Goal: Information Seeking & Learning: Learn about a topic

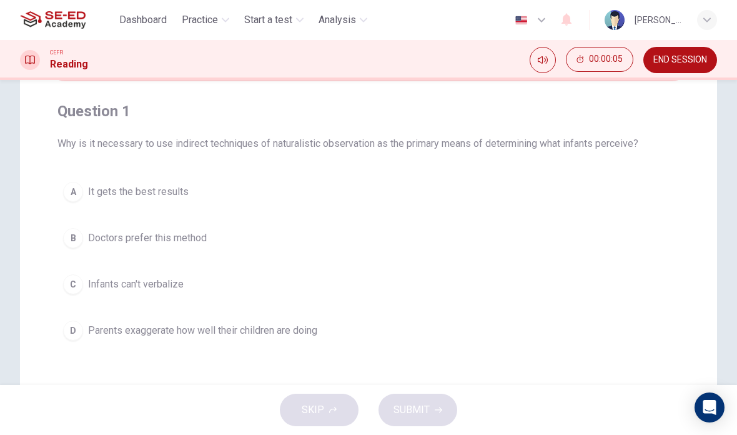
scroll to position [32, 0]
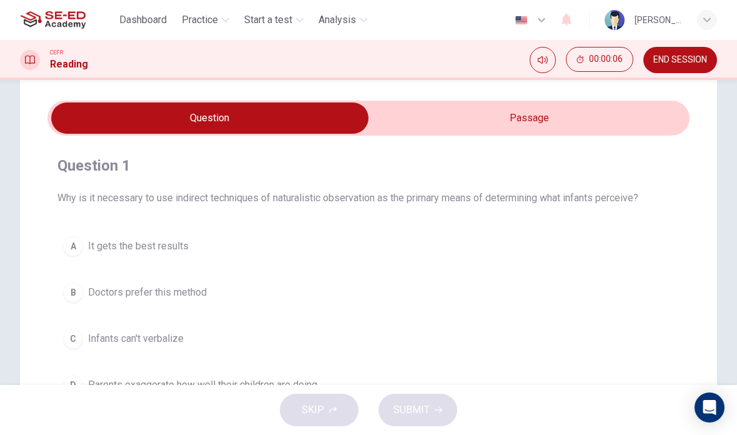
click at [471, 121] on input "checkbox" at bounding box center [209, 117] width 963 height 31
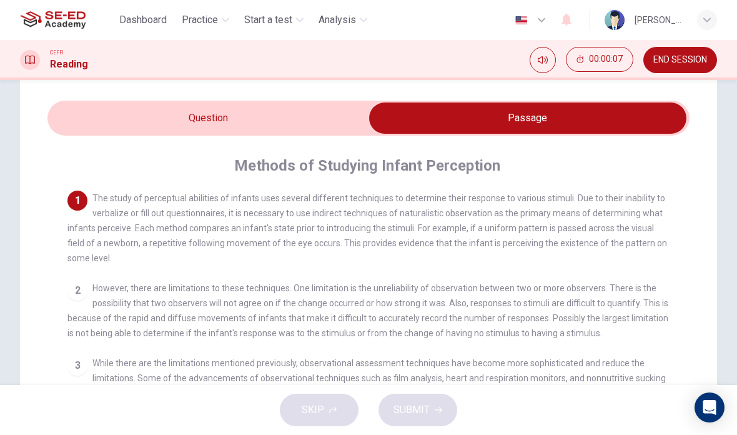
click at [313, 120] on input "checkbox" at bounding box center [527, 117] width 963 height 31
checkbox input "false"
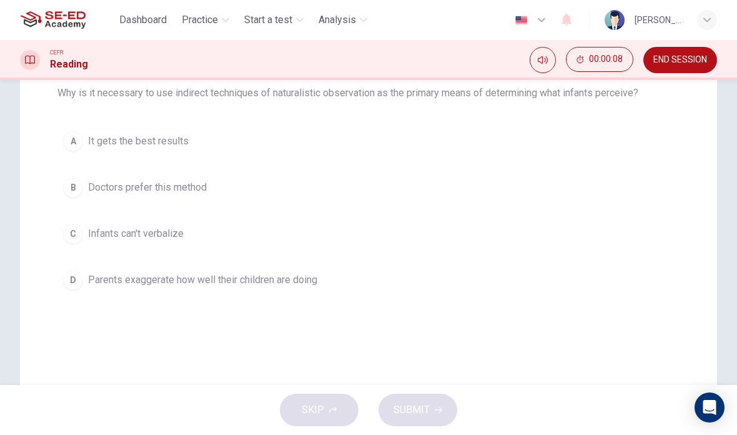
scroll to position [135, 0]
click at [534, 57] on button "Mute" at bounding box center [543, 60] width 26 height 26
click at [540, 62] on icon "Unmute" at bounding box center [543, 59] width 10 height 7
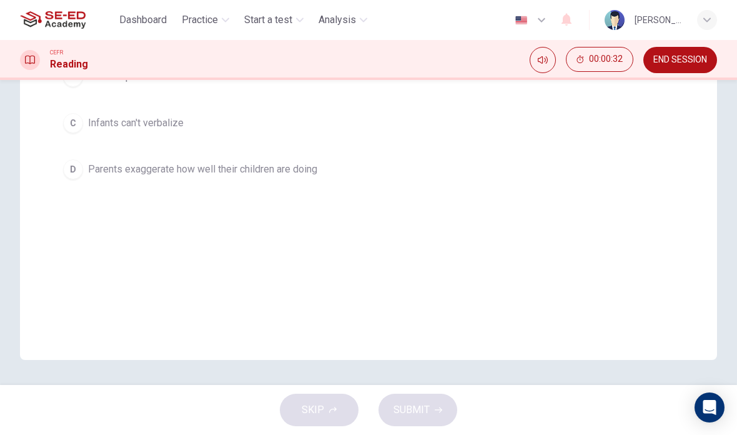
scroll to position [247, 0]
click at [342, 410] on div "SKIP SUBMIT" at bounding box center [368, 410] width 737 height 50
click at [427, 409] on div "SKIP SUBMIT" at bounding box center [368, 410] width 737 height 50
click at [713, 408] on icon "Open Intercom Messenger" at bounding box center [709, 407] width 13 height 15
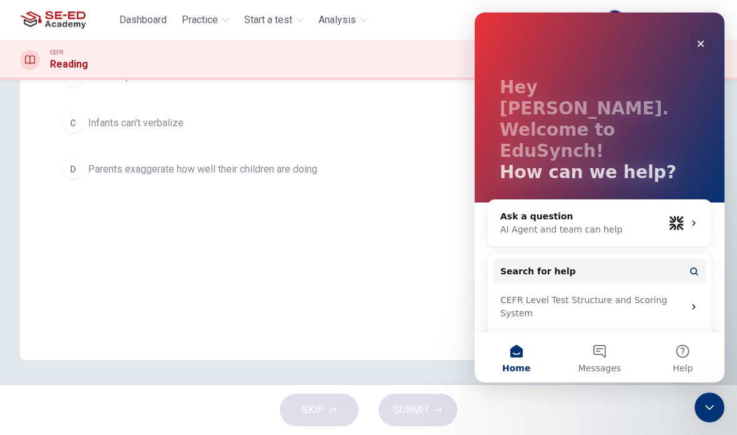
scroll to position [23, 0]
click at [410, 287] on div "Question 1 Why is it necessary to use indirect techniques of naturalistic obser…" at bounding box center [368, 109] width 697 height 502
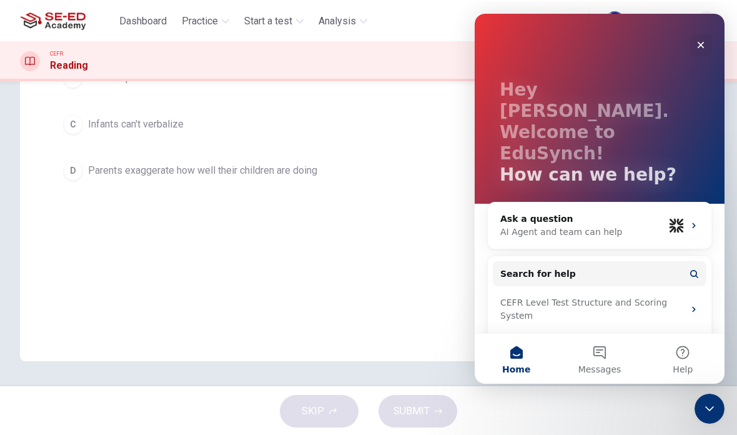
scroll to position [247, 0]
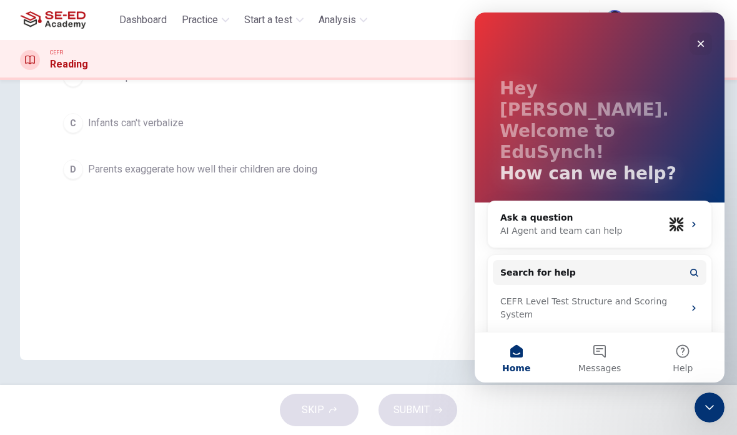
click at [149, 24] on span "Dashboard" at bounding box center [142, 19] width 47 height 15
click at [696, 49] on div "Close" at bounding box center [700, 43] width 22 height 22
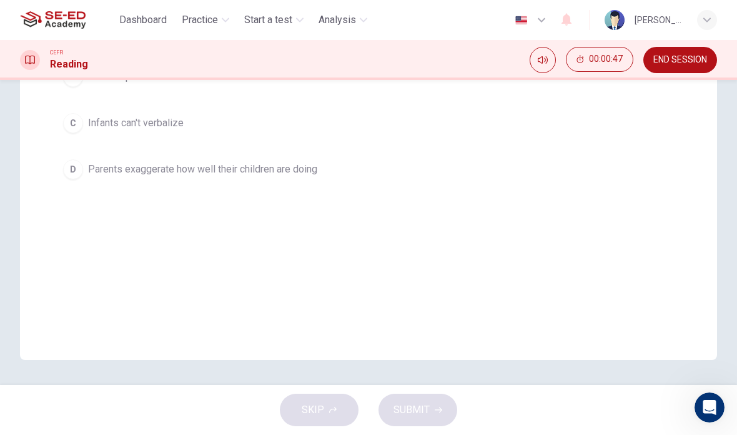
scroll to position [0, 0]
click at [703, 24] on div "button" at bounding box center [707, 20] width 20 height 20
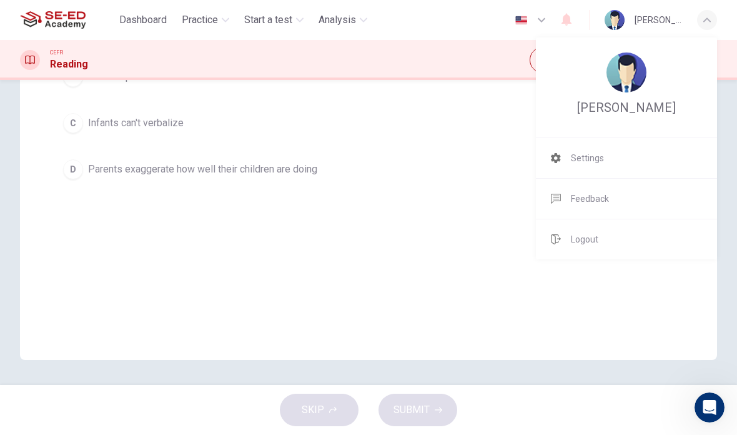
click at [705, 23] on div at bounding box center [368, 217] width 737 height 435
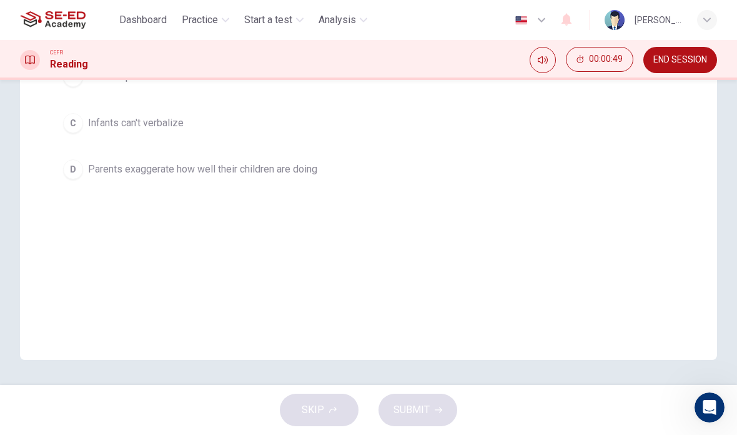
click at [686, 66] on button "END SESSION" at bounding box center [680, 60] width 74 height 26
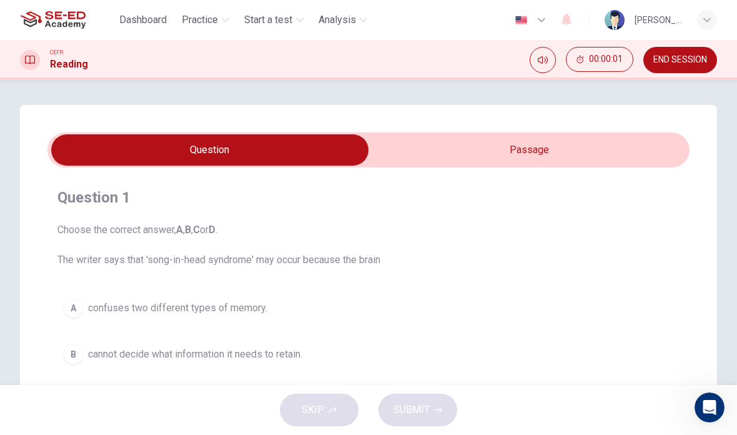
click at [563, 164] on input "checkbox" at bounding box center [209, 149] width 963 height 31
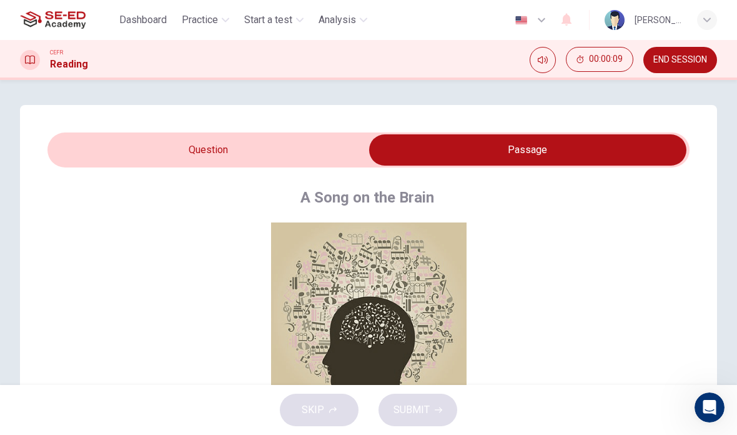
scroll to position [8, 0]
click at [409, 328] on button "Click to Zoom" at bounding box center [369, 322] width 109 height 30
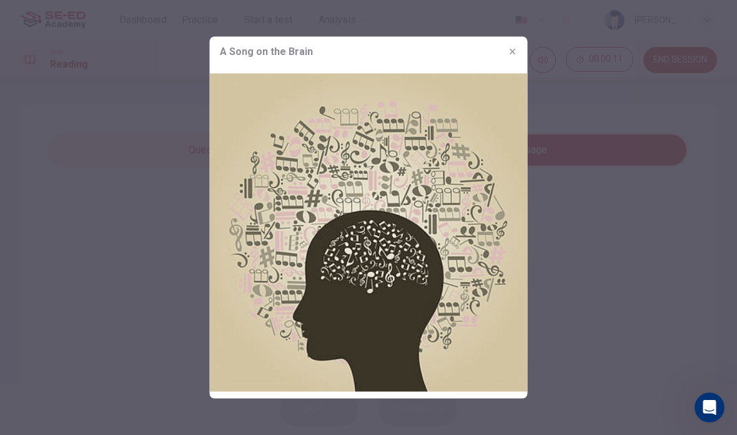
click at [515, 50] on icon "button" at bounding box center [513, 52] width 10 height 10
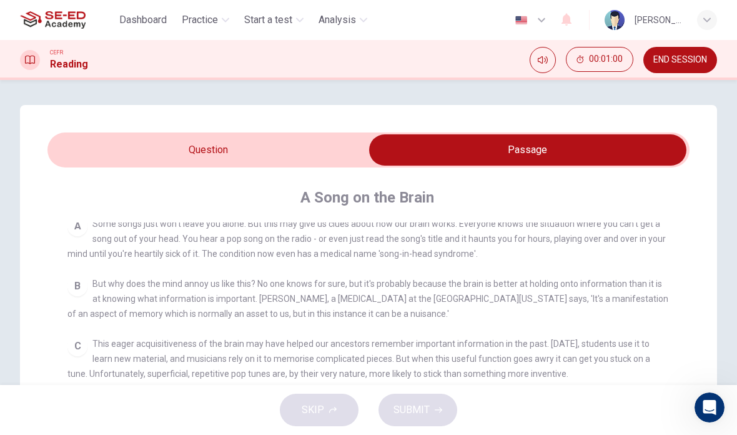
scroll to position [248, 0]
click at [539, 356] on div "C This eager acquisitiveness of the brain may have helped our ancestors remembe…" at bounding box center [368, 357] width 603 height 45
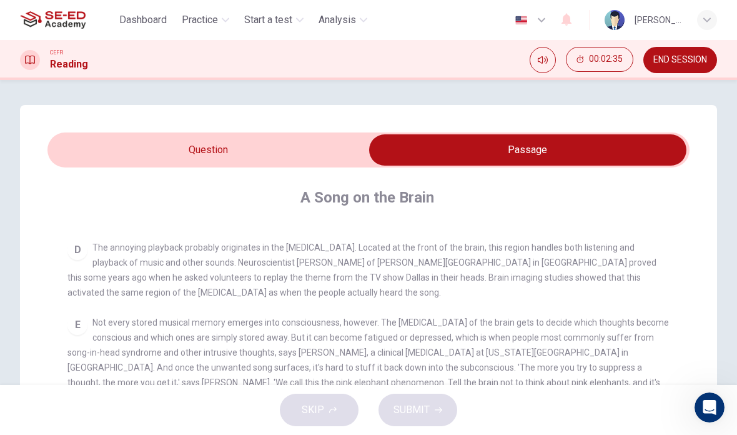
scroll to position [401, 0]
click at [313, 160] on input "checkbox" at bounding box center [527, 149] width 963 height 31
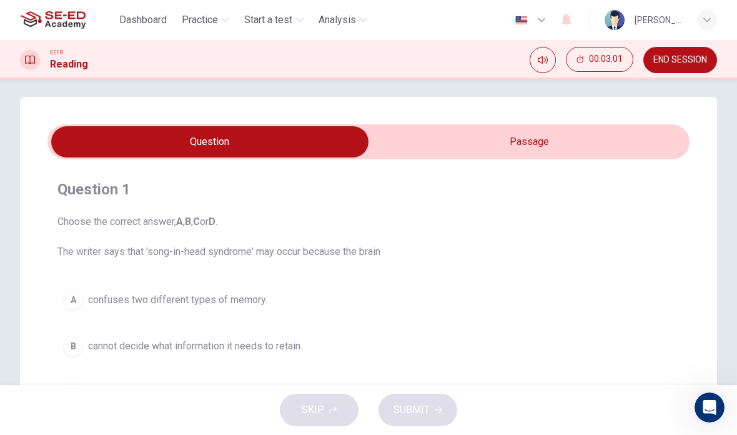
scroll to position [9, 0]
click at [502, 142] on input "checkbox" at bounding box center [209, 141] width 963 height 31
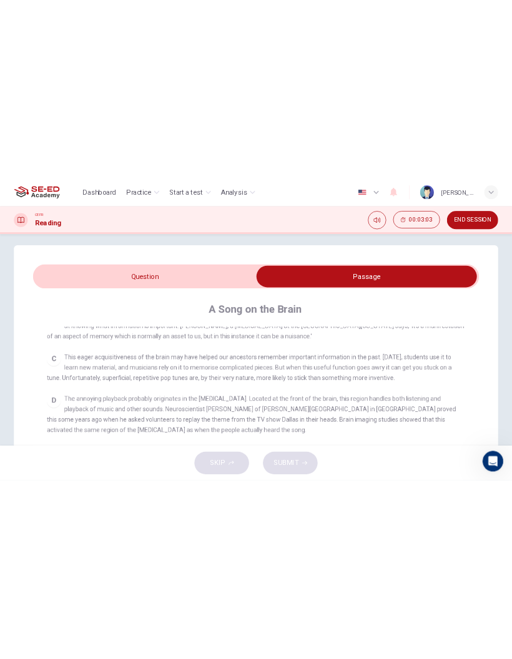
scroll to position [324, 0]
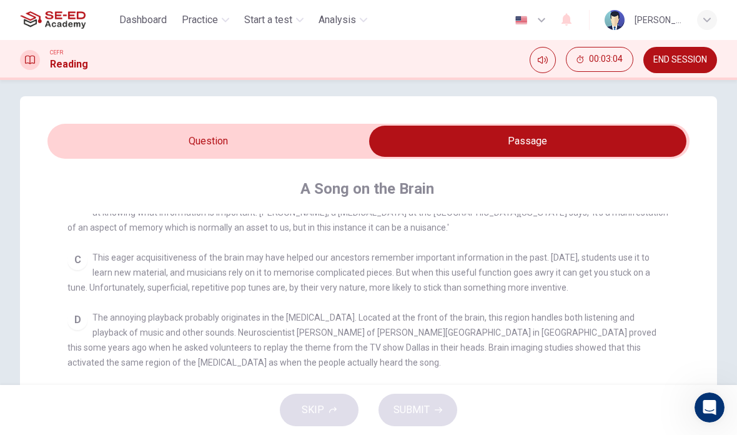
click at [385, 357] on span "The annoying playback probably originates in the auditory cortex. Located at th…" at bounding box center [361, 339] width 589 height 55
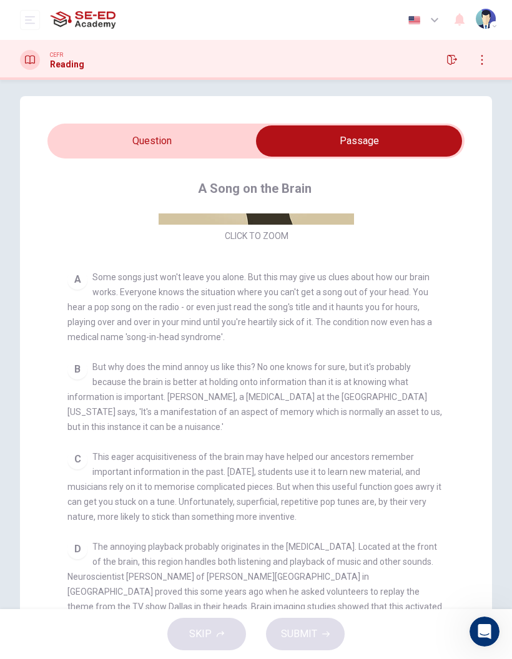
scroll to position [231, 0]
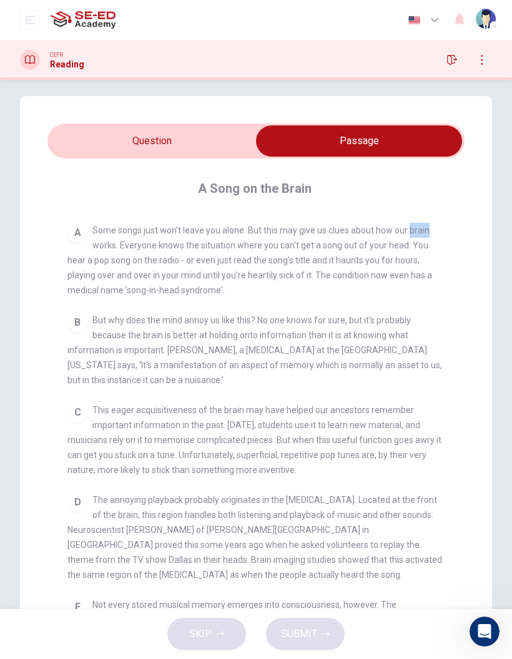
click at [406, 264] on span "Some songs just won't leave you alone. But this may give us clues about how our…" at bounding box center [249, 260] width 365 height 70
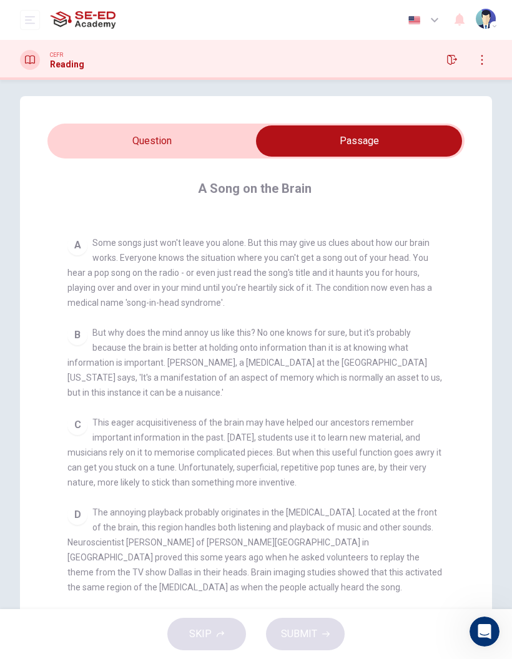
scroll to position [217, 0]
click at [179, 358] on div "B But why does the mind annoy us like this? No one knows for sure, but it's pro…" at bounding box center [256, 364] width 378 height 75
click at [162, 359] on span "But why does the mind annoy us like this? No one knows for sure, but it's proba…" at bounding box center [254, 364] width 375 height 70
click at [162, 358] on span "But why does the mind annoy us like this? No one knows for sure, but it's proba…" at bounding box center [254, 364] width 375 height 70
click at [150, 354] on div "B But why does the mind annoy us like this? No one knows for sure, but it's pro…" at bounding box center [256, 364] width 378 height 75
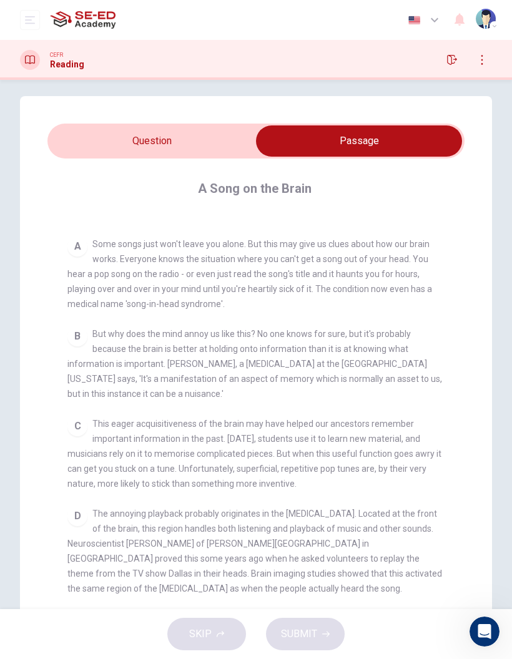
click at [149, 354] on div "B But why does the mind annoy us like this? No one knows for sure, but it's pro…" at bounding box center [256, 364] width 378 height 75
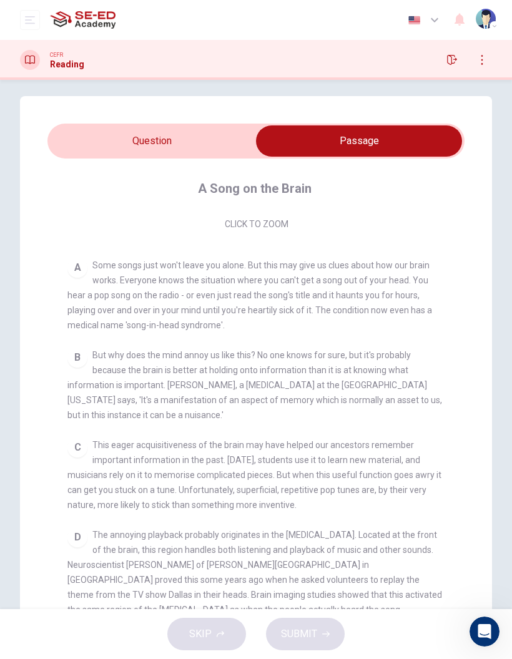
scroll to position [197, 0]
click at [272, 434] on div "C This eager acquisitiveness of the brain may have helped our ancestors remembe…" at bounding box center [256, 474] width 378 height 75
click at [230, 142] on input "checkbox" at bounding box center [359, 141] width 626 height 31
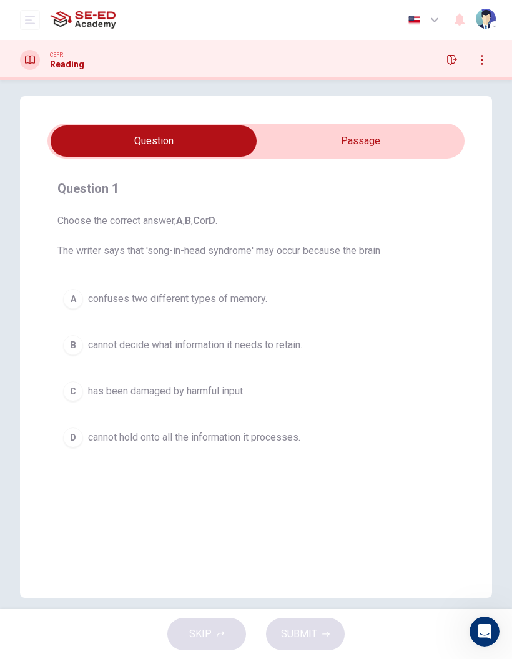
click at [76, 434] on div "D" at bounding box center [73, 438] width 20 height 20
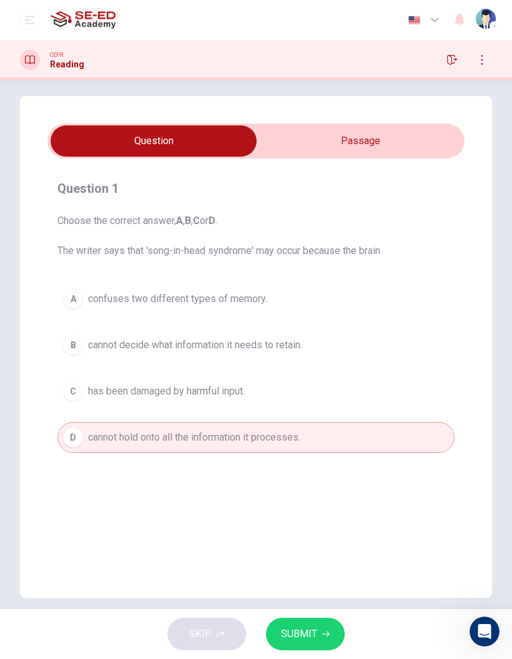
click at [307, 434] on span "SUBMIT" at bounding box center [299, 634] width 36 height 17
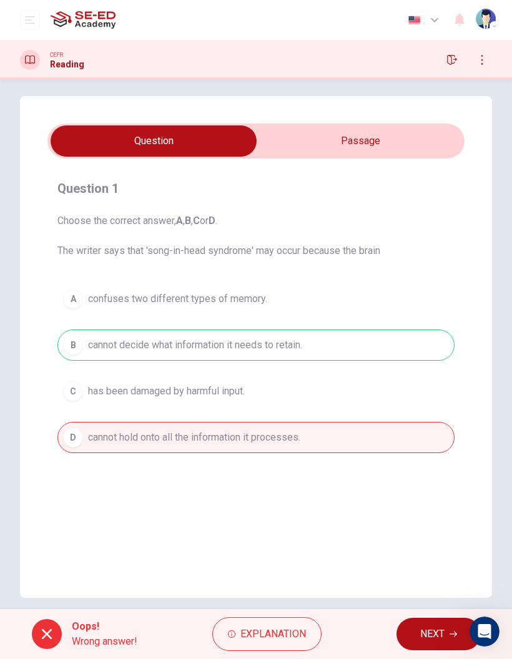
click at [427, 434] on button "NEXT" at bounding box center [439, 634] width 84 height 32
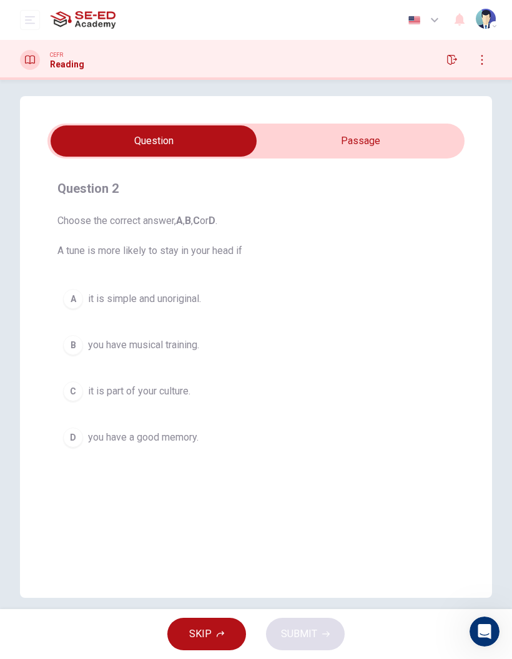
scroll to position [13, 0]
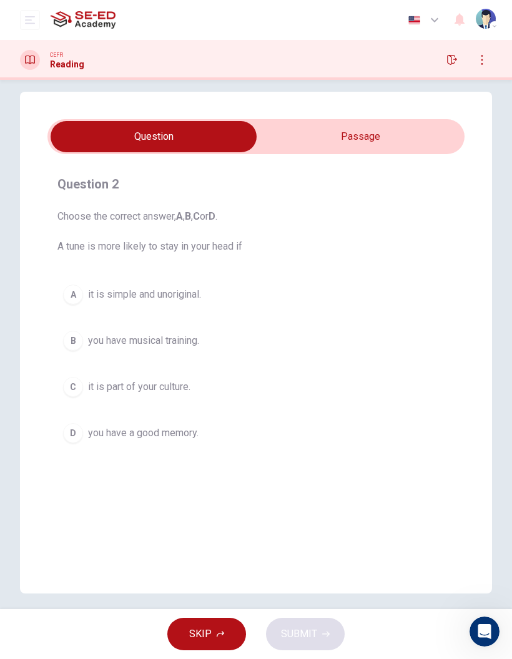
click at [400, 137] on input "checkbox" at bounding box center [154, 136] width 626 height 31
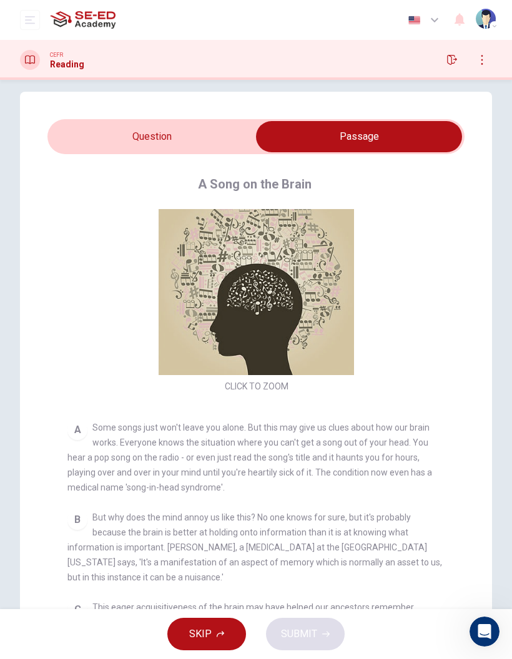
scroll to position [31, 0]
click at [193, 144] on input "checkbox" at bounding box center [359, 136] width 626 height 31
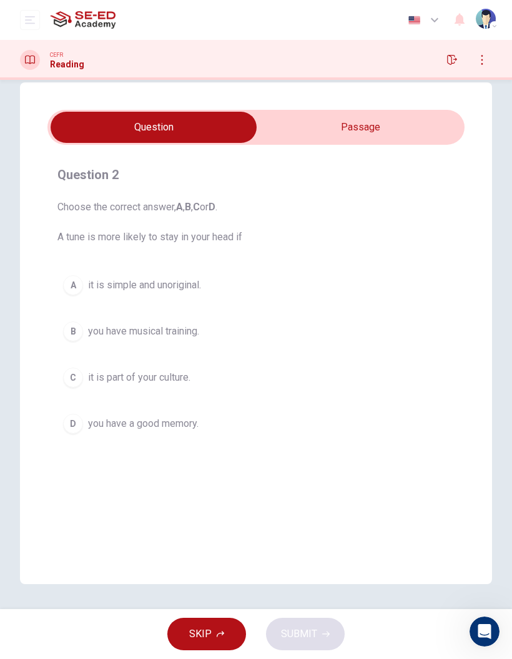
scroll to position [22, 0]
click at [390, 126] on input "checkbox" at bounding box center [154, 127] width 626 height 31
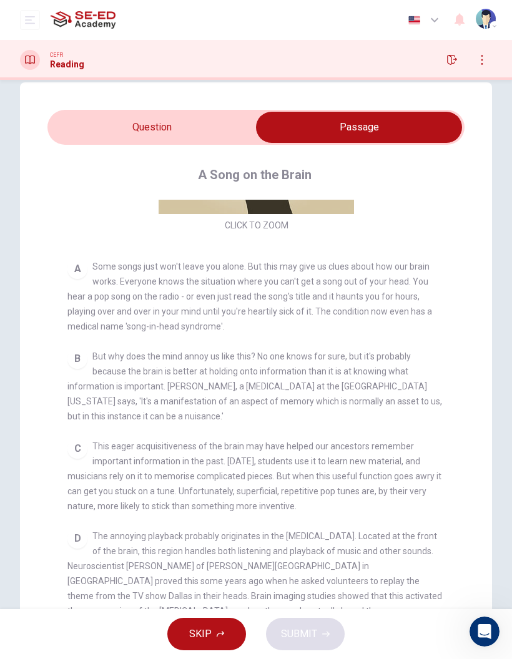
scroll to position [178, 0]
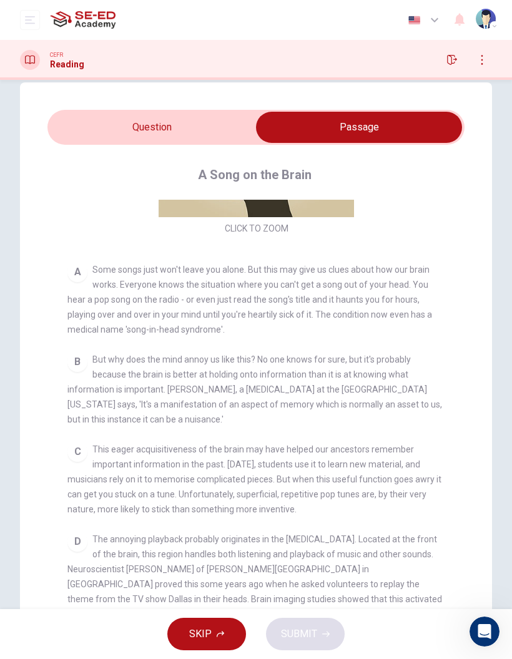
click at [190, 136] on input "checkbox" at bounding box center [359, 127] width 626 height 31
checkbox input "false"
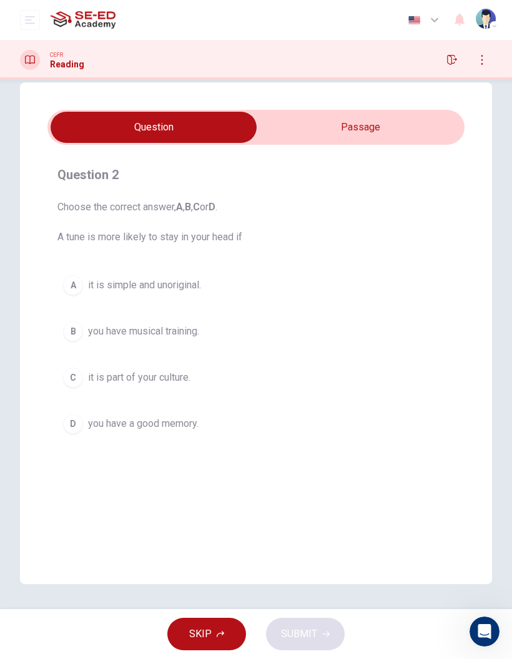
click at [461, 63] on button "button" at bounding box center [452, 60] width 20 height 20
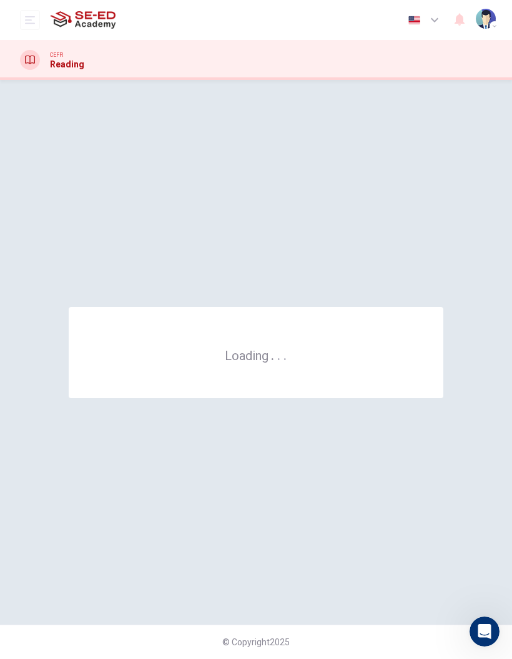
scroll to position [0, 0]
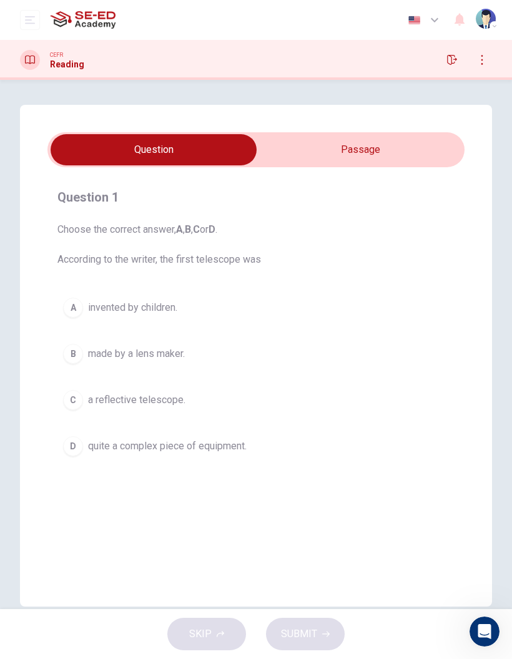
click at [379, 144] on input "checkbox" at bounding box center [154, 149] width 626 height 31
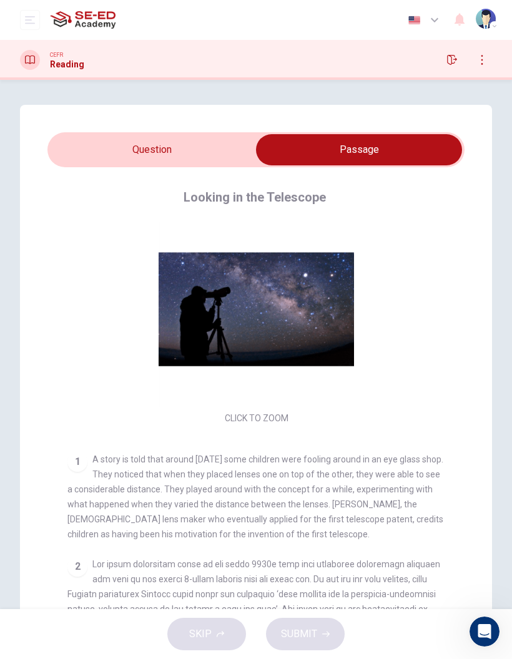
scroll to position [11, 0]
click at [234, 297] on div "Click to Zoom" at bounding box center [256, 318] width 378 height 215
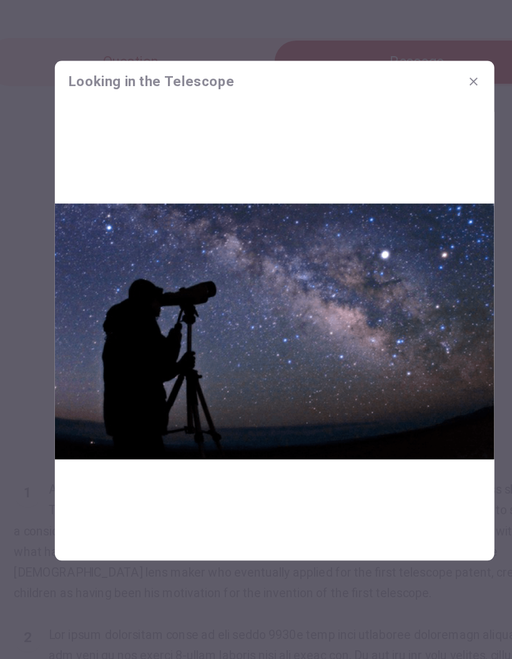
click at [395, 159] on icon "button" at bounding box center [400, 164] width 10 height 10
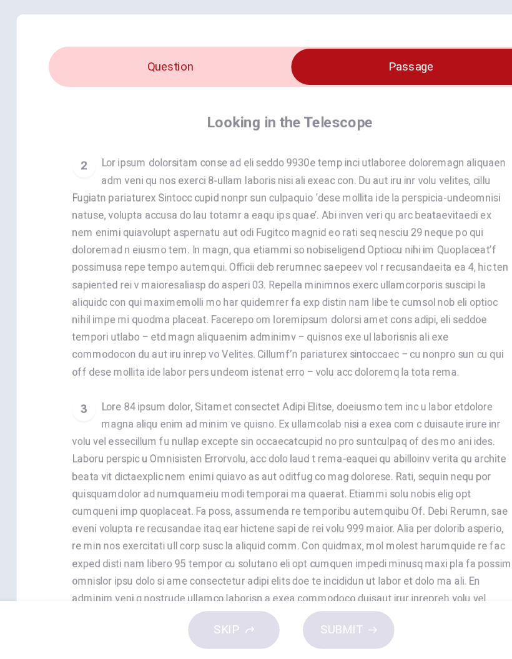
scroll to position [342, 0]
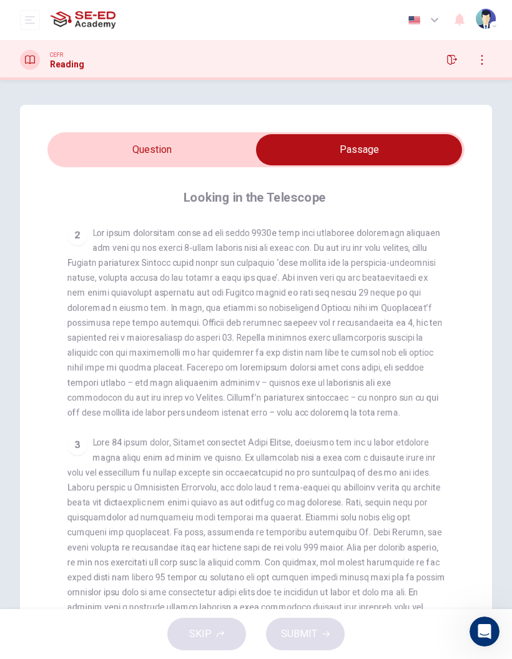
click at [394, 240] on div "2" at bounding box center [256, 322] width 378 height 195
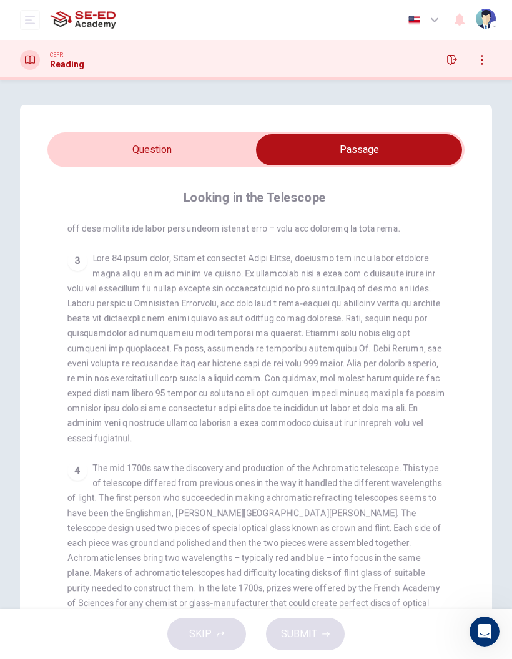
scroll to position [530, 0]
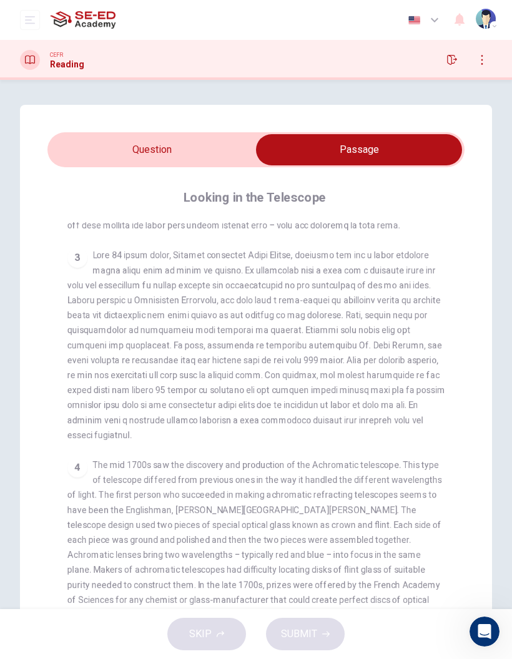
click at [199, 154] on input "checkbox" at bounding box center [359, 149] width 626 height 31
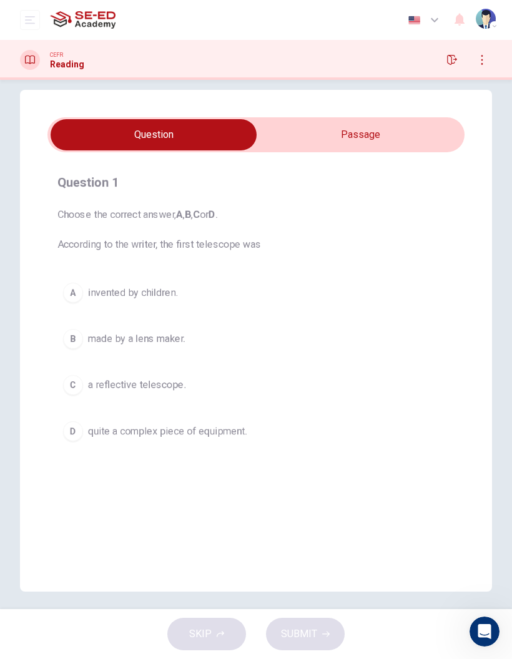
scroll to position [16, 0]
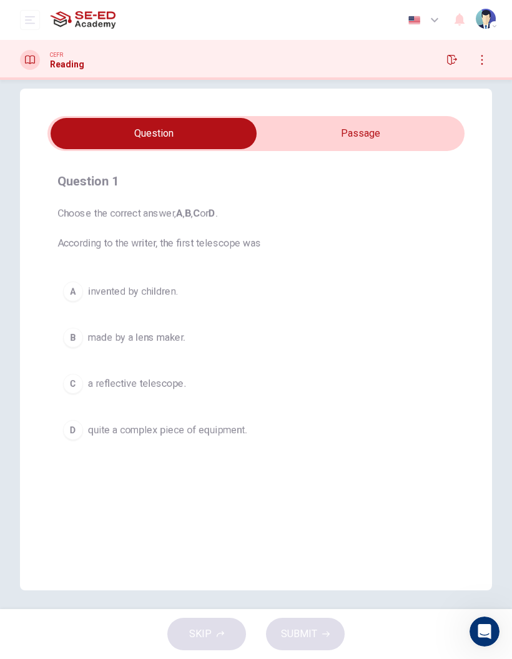
click at [377, 132] on input "checkbox" at bounding box center [154, 133] width 626 height 31
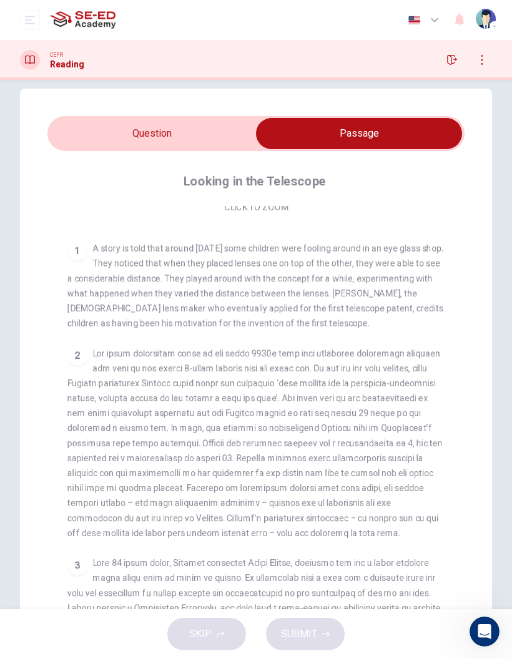
scroll to position [209, 0]
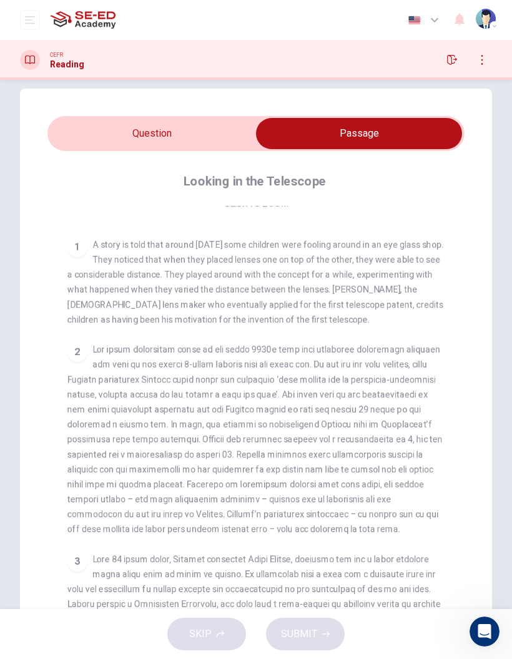
click at [320, 351] on span at bounding box center [254, 440] width 375 height 190
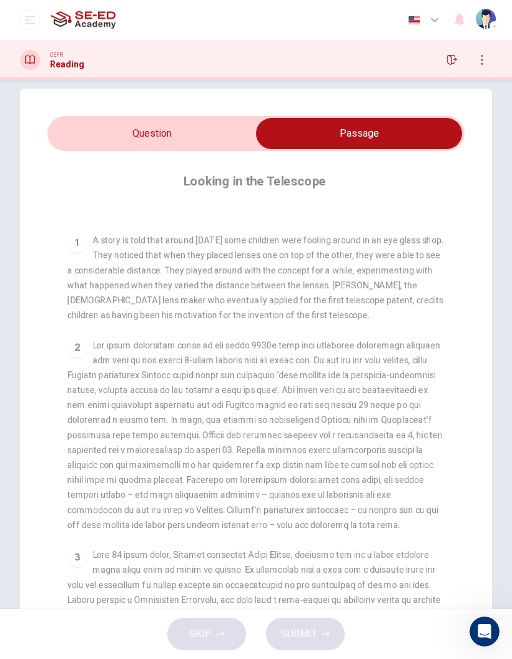
scroll to position [217, 0]
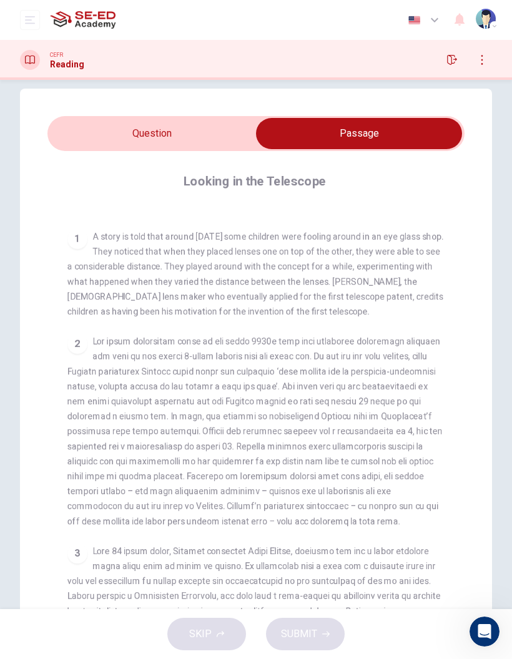
click at [395, 363] on div "2" at bounding box center [256, 431] width 378 height 195
click at [481, 629] on icon "Open Intercom Messenger" at bounding box center [485, 632] width 21 height 21
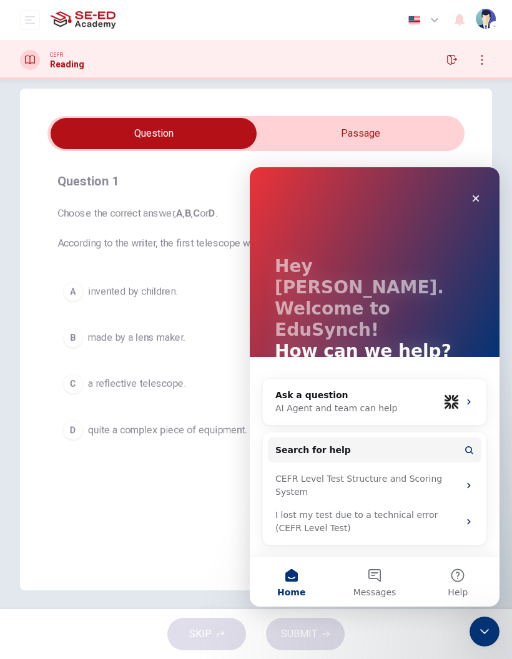
scroll to position [16, 0]
click at [472, 207] on div "Close" at bounding box center [476, 198] width 22 height 22
click at [471, 207] on div "Question 1 Choose the correct answer, A , B , C or D . According to the writer,…" at bounding box center [256, 340] width 472 height 502
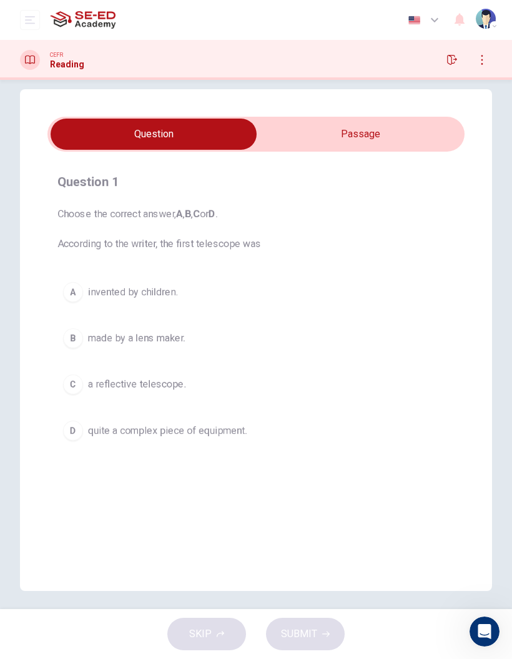
click at [361, 133] on input "checkbox" at bounding box center [154, 134] width 626 height 31
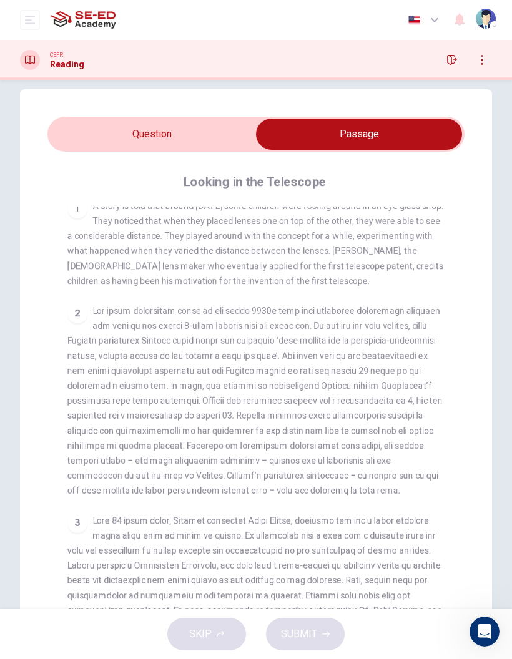
scroll to position [249, 0]
click at [195, 120] on input "checkbox" at bounding box center [359, 134] width 626 height 31
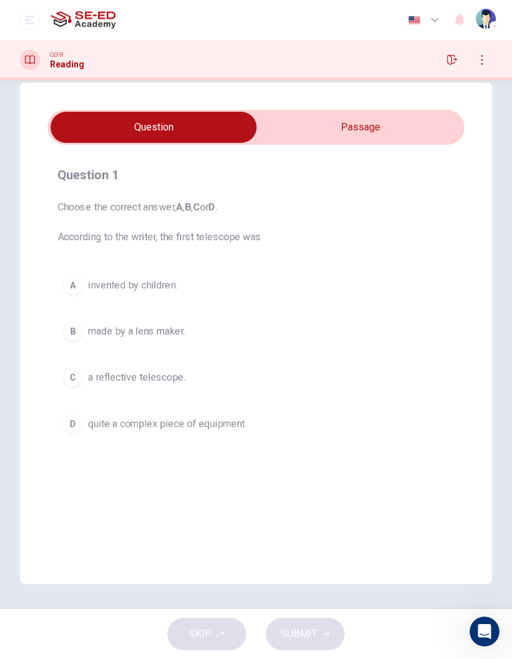
scroll to position [22, 0]
click at [422, 118] on input "checkbox" at bounding box center [154, 127] width 626 height 31
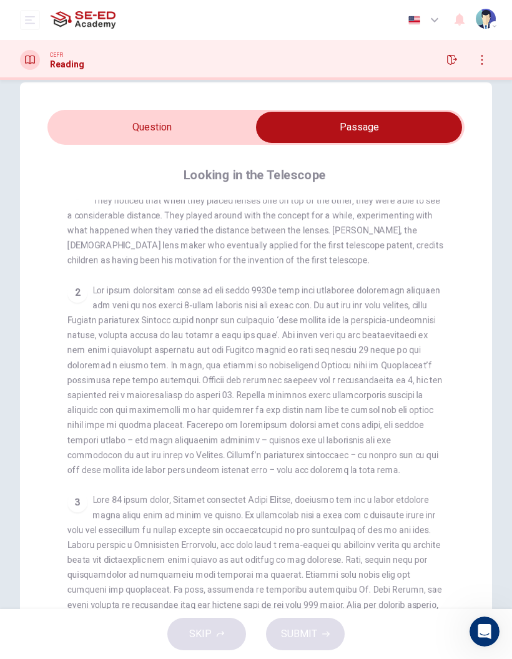
scroll to position [22, 0]
click at [214, 131] on input "checkbox" at bounding box center [359, 127] width 626 height 31
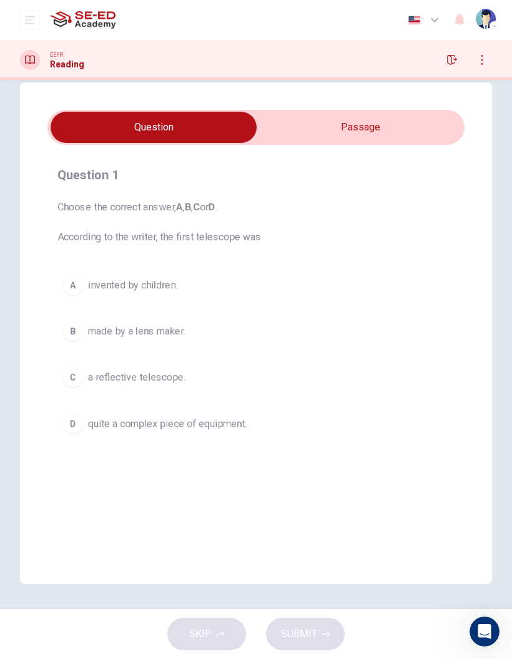
scroll to position [22, 0]
click at [388, 141] on input "checkbox" at bounding box center [154, 127] width 626 height 31
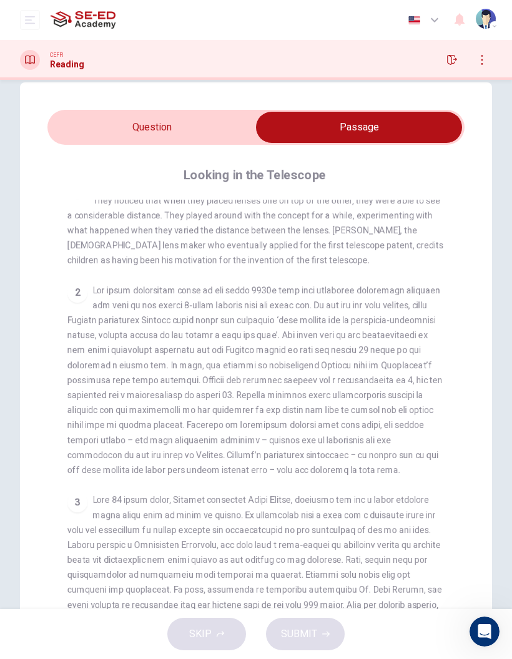
click at [220, 317] on span at bounding box center [254, 380] width 375 height 190
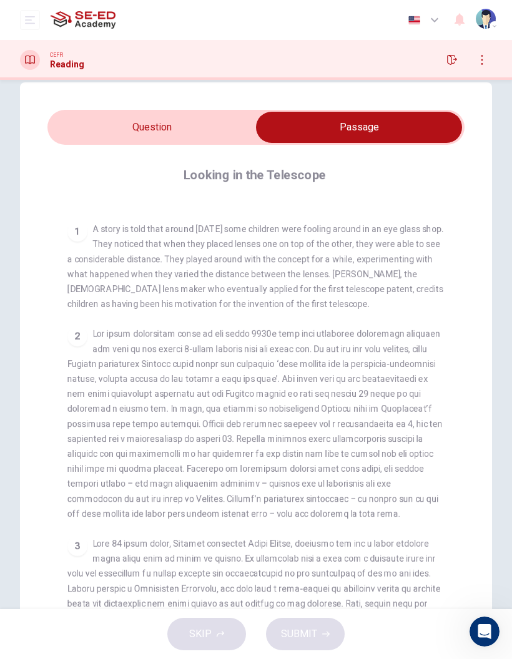
scroll to position [219, 0]
click at [163, 315] on div "CLICK TO ZOOM Click to Zoom 1 A story is told that around [DATE] some children …" at bounding box center [264, 423] width 394 height 447
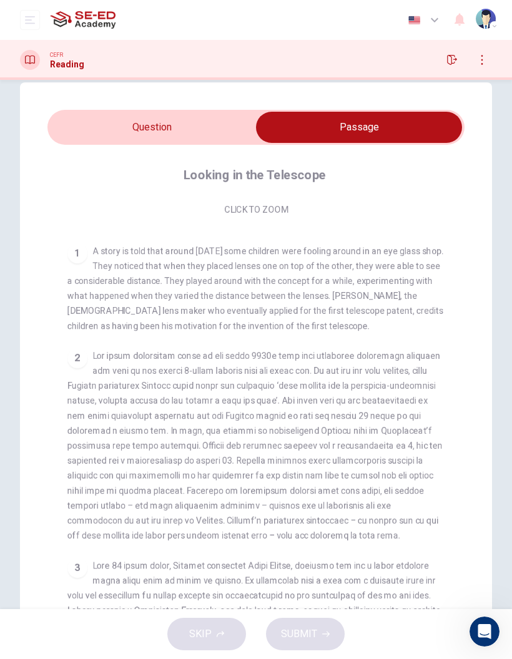
scroll to position [199, 0]
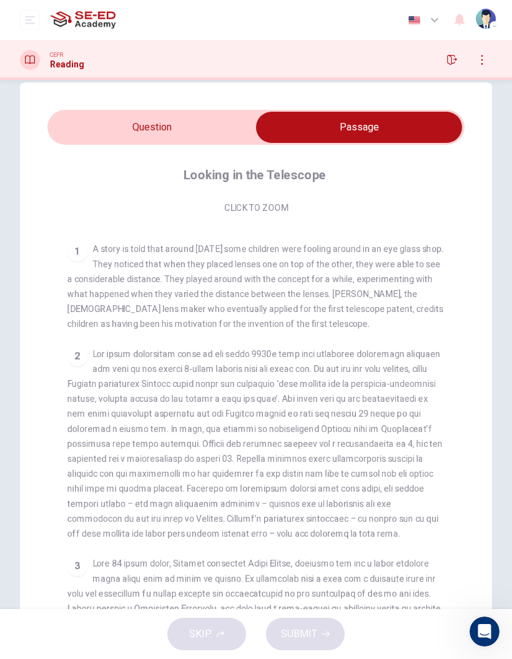
click at [195, 122] on input "checkbox" at bounding box center [359, 127] width 626 height 31
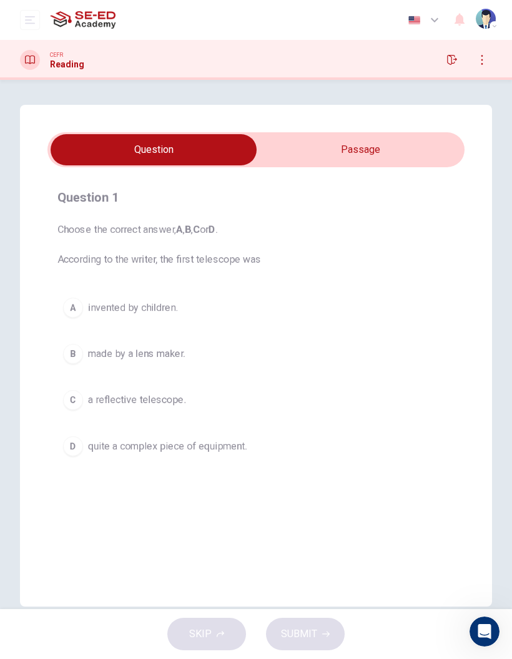
scroll to position [0, 0]
click at [366, 146] on input "checkbox" at bounding box center [154, 149] width 626 height 31
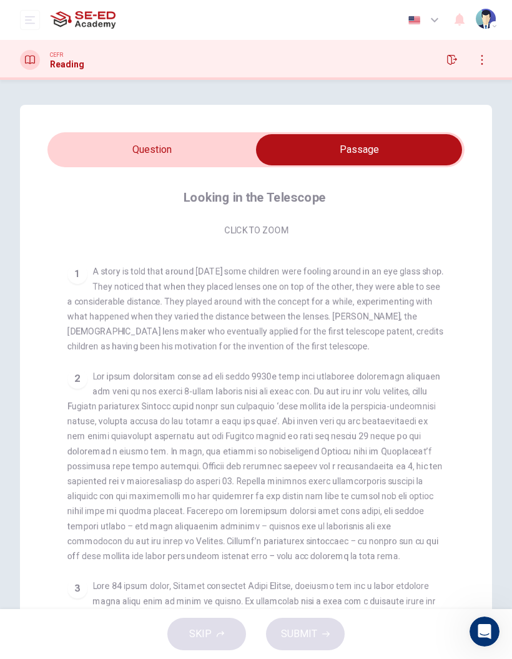
click at [202, 160] on input "checkbox" at bounding box center [359, 149] width 626 height 31
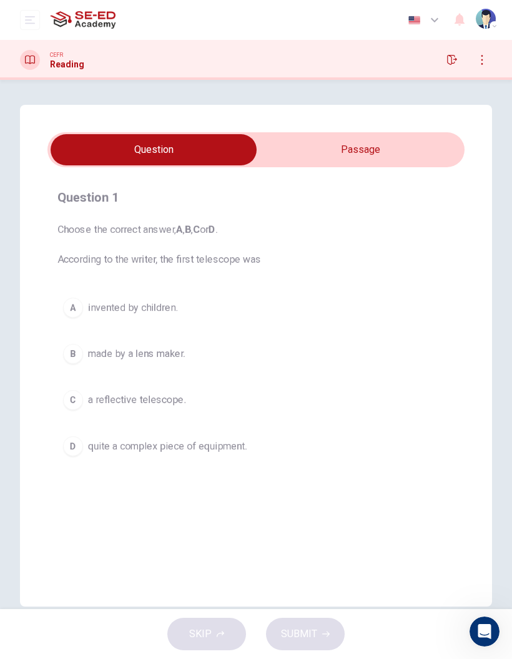
click at [375, 154] on input "checkbox" at bounding box center [154, 149] width 626 height 31
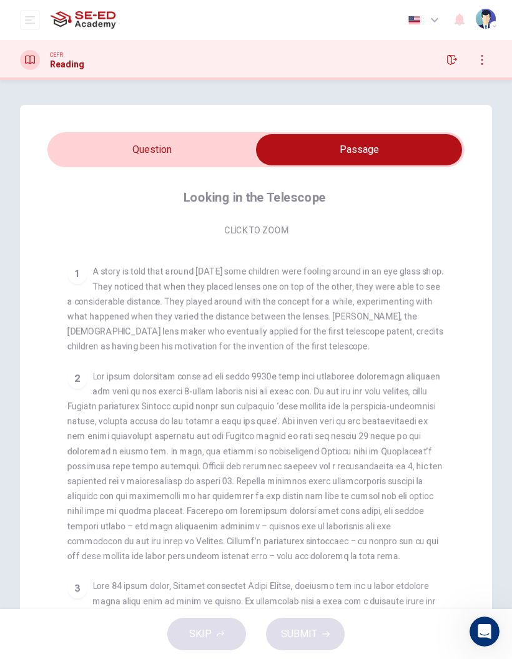
click at [200, 150] on input "checkbox" at bounding box center [359, 149] width 626 height 31
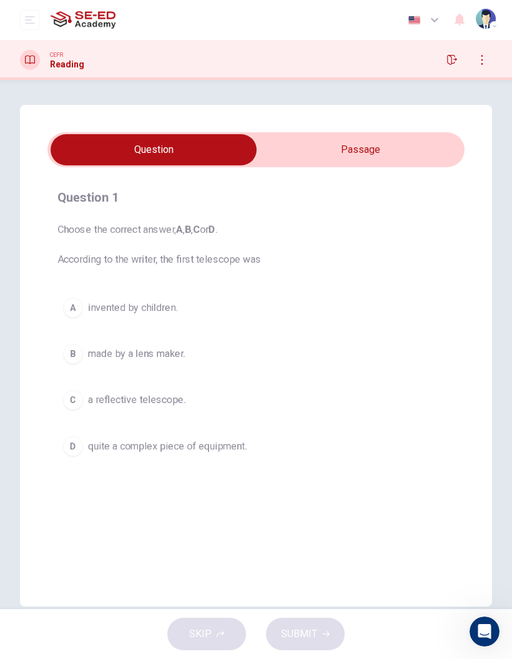
click at [74, 307] on div "A" at bounding box center [73, 308] width 20 height 20
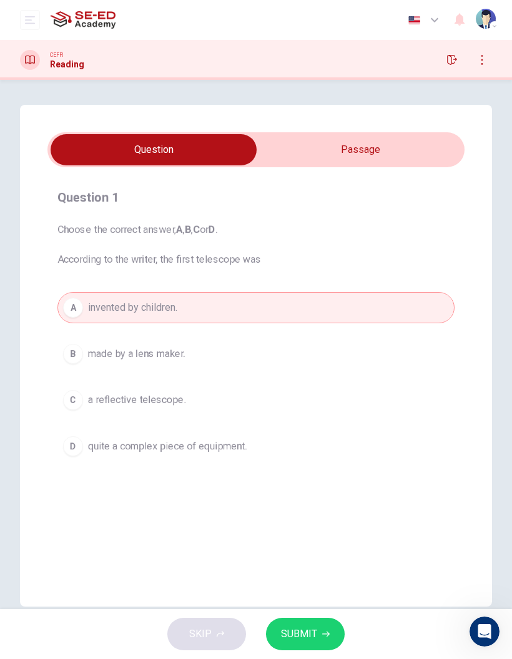
click at [145, 357] on span "made by a lens maker." at bounding box center [136, 354] width 97 height 15
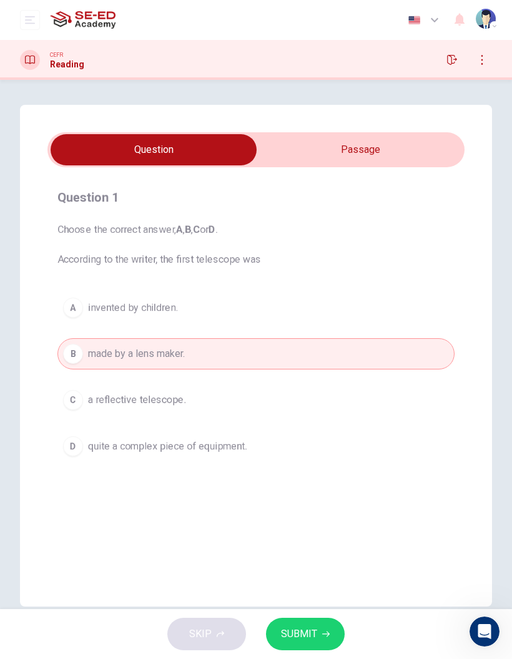
click at [205, 405] on button "C a reflective telescope." at bounding box center [255, 400] width 397 height 31
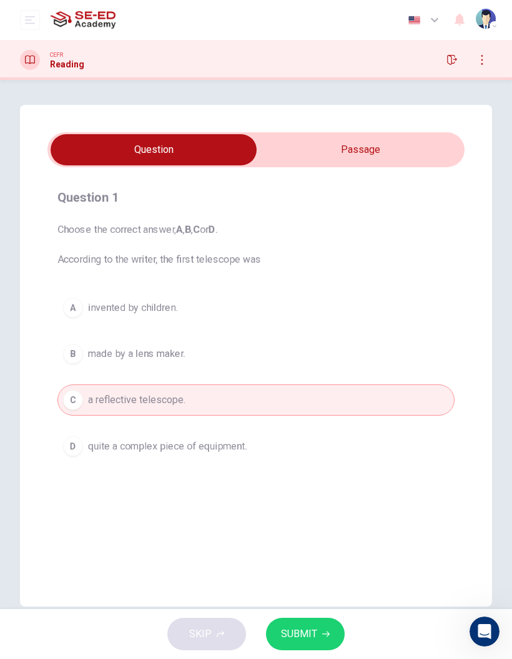
click at [378, 157] on input "checkbox" at bounding box center [154, 149] width 626 height 31
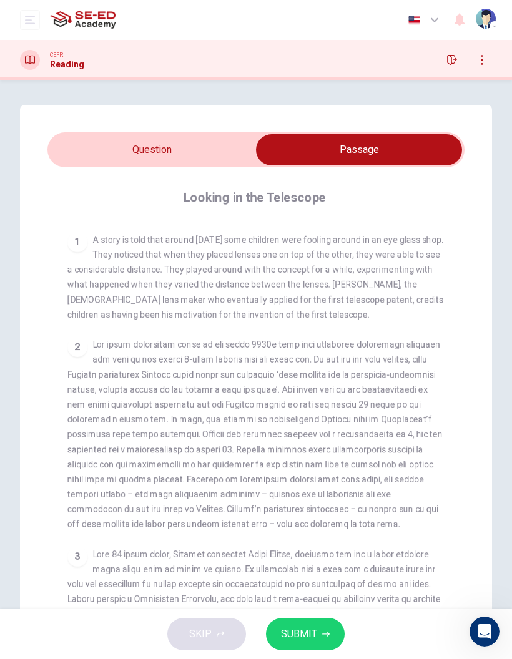
scroll to position [231, 0]
click at [195, 149] on input "checkbox" at bounding box center [359, 149] width 626 height 31
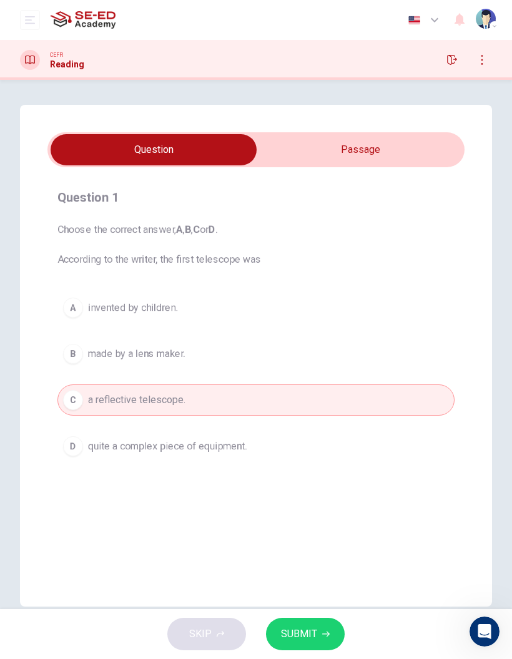
click at [195, 322] on button "A invented by children." at bounding box center [255, 307] width 397 height 31
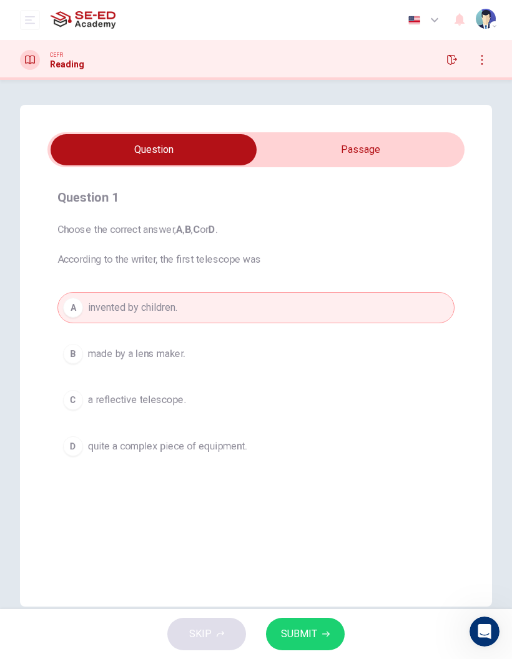
click at [330, 626] on button "SUBMIT" at bounding box center [305, 634] width 79 height 32
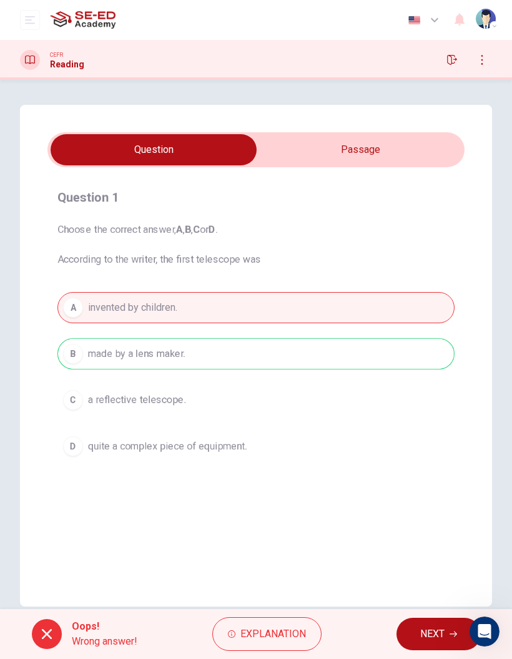
click at [433, 629] on span "NEXT" at bounding box center [432, 634] width 24 height 17
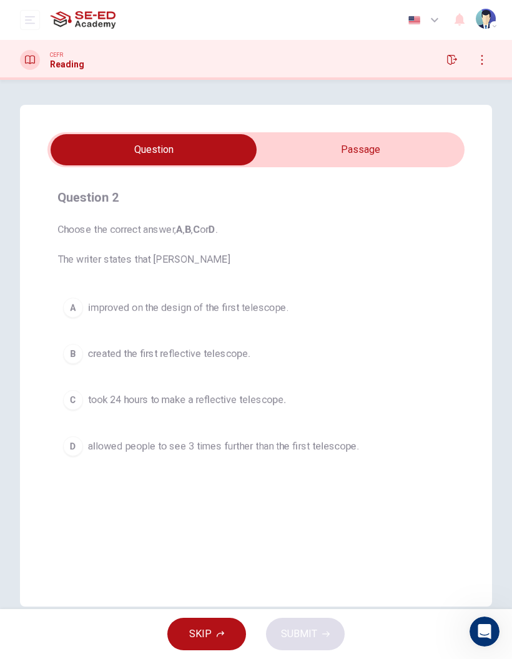
click at [411, 195] on h4 "Question 2" at bounding box center [255, 197] width 397 height 20
click at [358, 155] on input "checkbox" at bounding box center [154, 149] width 626 height 31
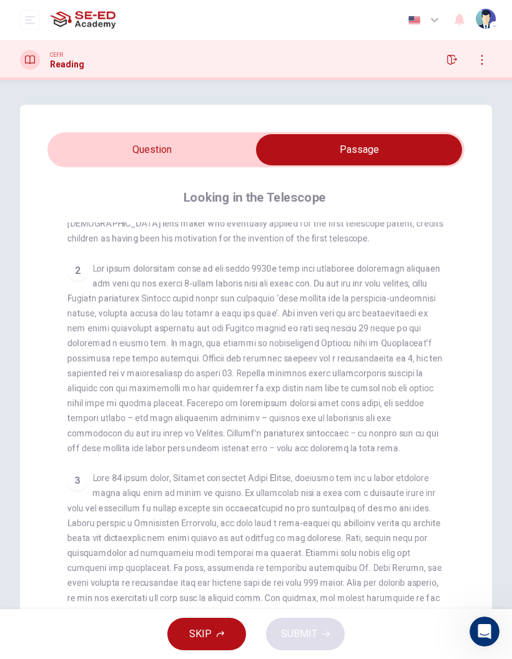
scroll to position [306, 0]
click at [247, 152] on input "checkbox" at bounding box center [359, 149] width 626 height 31
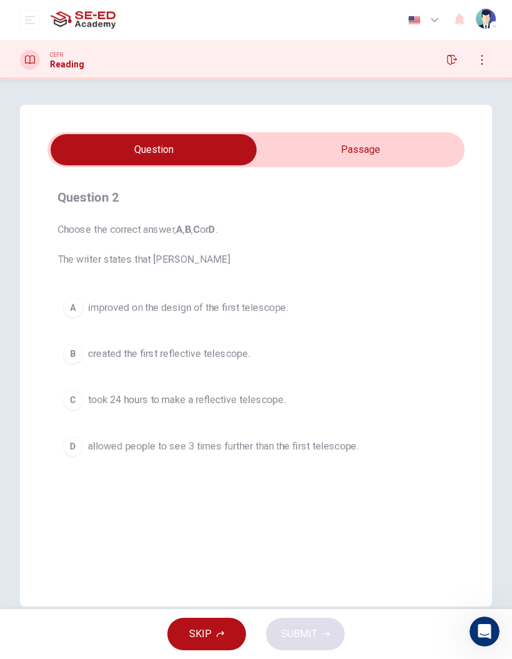
click at [418, 141] on input "checkbox" at bounding box center [154, 149] width 626 height 31
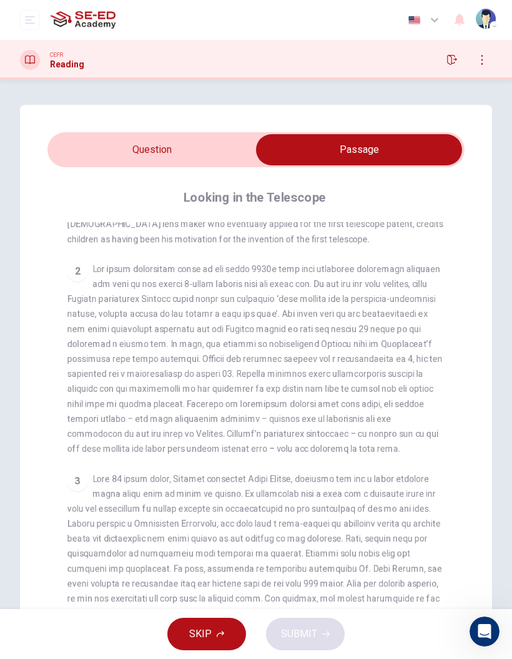
click at [225, 156] on input "checkbox" at bounding box center [359, 149] width 626 height 31
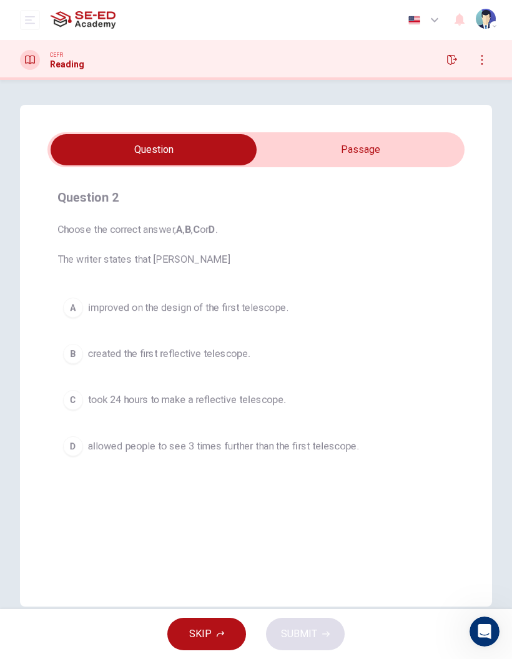
click at [435, 162] on input "checkbox" at bounding box center [154, 149] width 626 height 31
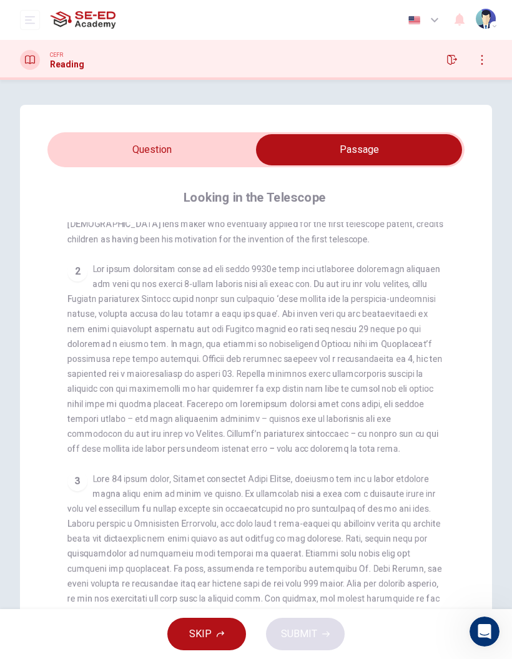
click at [219, 142] on input "checkbox" at bounding box center [359, 149] width 626 height 31
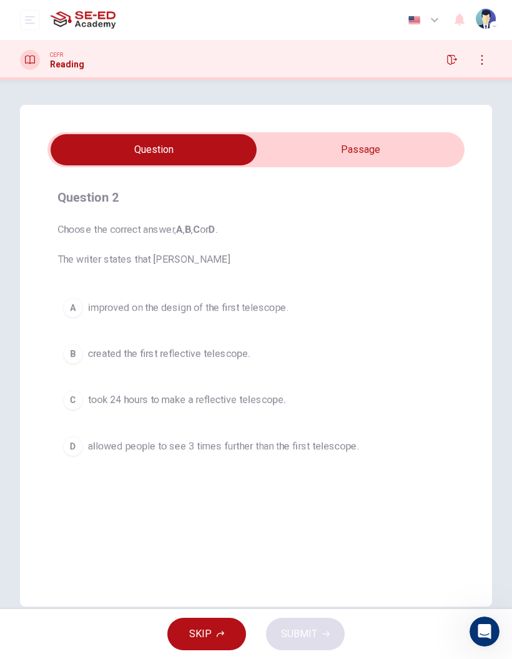
click at [418, 160] on input "checkbox" at bounding box center [154, 149] width 626 height 31
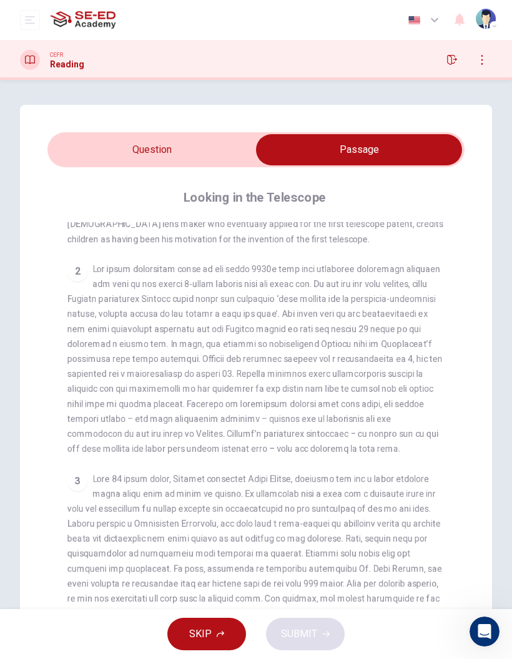
click at [191, 306] on div "2" at bounding box center [256, 359] width 378 height 195
click at [303, 339] on span at bounding box center [254, 359] width 375 height 190
click at [503, 358] on div "Question 2 Choose the correct answer, A , B , C or D . The writer states that […" at bounding box center [256, 401] width 512 height 592
click at [229, 150] on input "checkbox" at bounding box center [359, 149] width 626 height 31
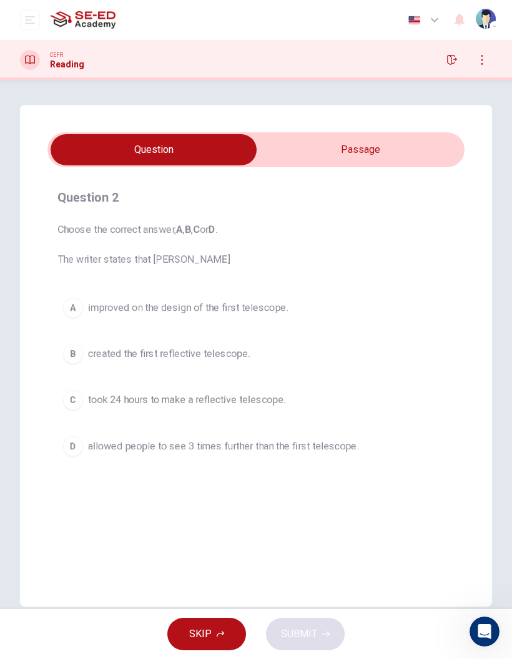
click at [225, 298] on button "A improved on the design of the first telescope." at bounding box center [255, 307] width 397 height 31
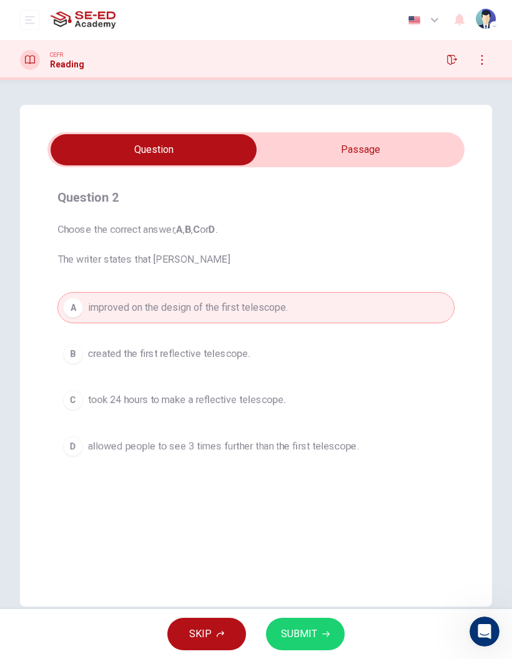
click at [322, 633] on icon "button" at bounding box center [325, 634] width 7 height 7
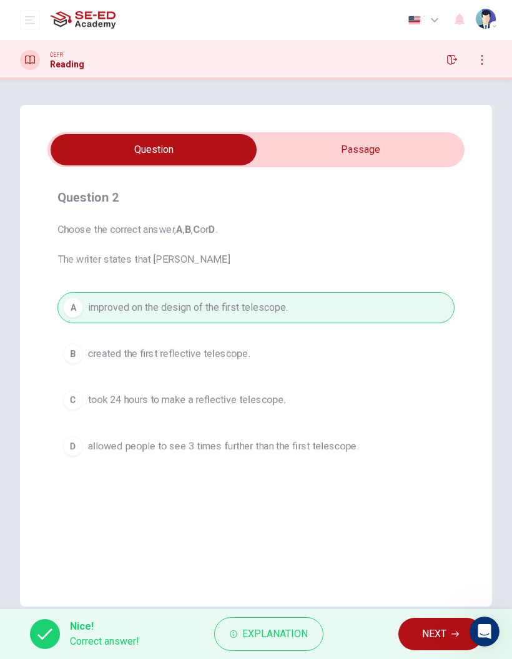
click at [420, 627] on button "NEXT" at bounding box center [440, 634] width 84 height 32
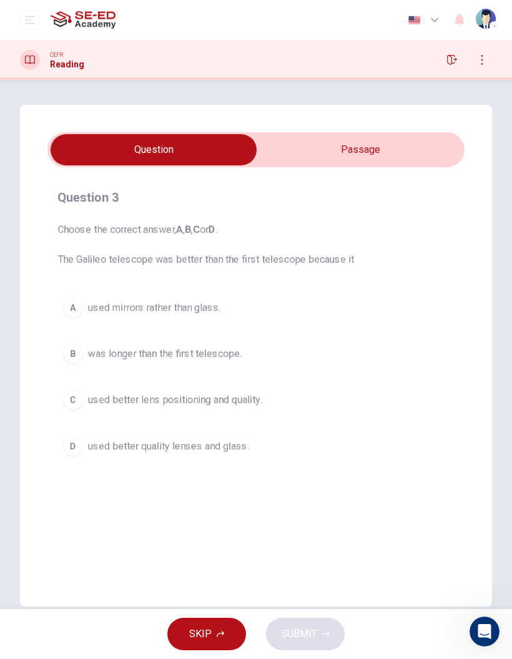
click at [400, 150] on input "checkbox" at bounding box center [154, 149] width 626 height 31
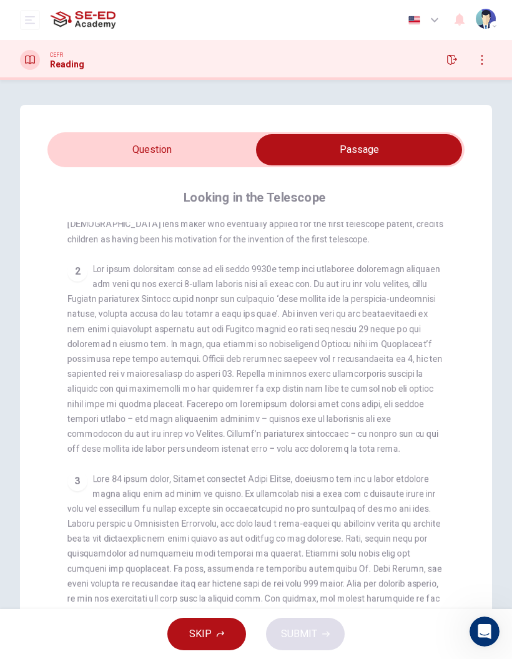
scroll to position [312, 0]
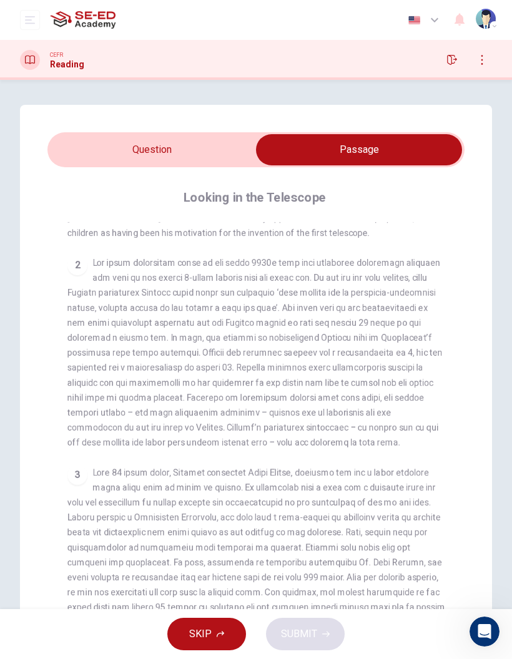
click at [215, 142] on input "checkbox" at bounding box center [359, 149] width 626 height 31
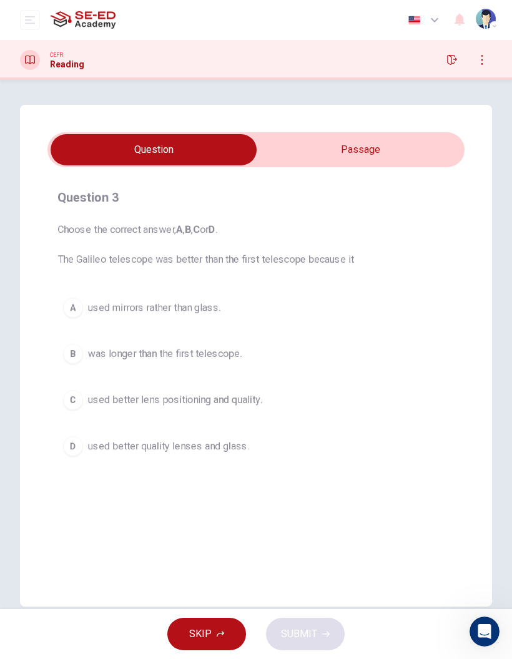
click at [415, 136] on input "checkbox" at bounding box center [154, 149] width 626 height 31
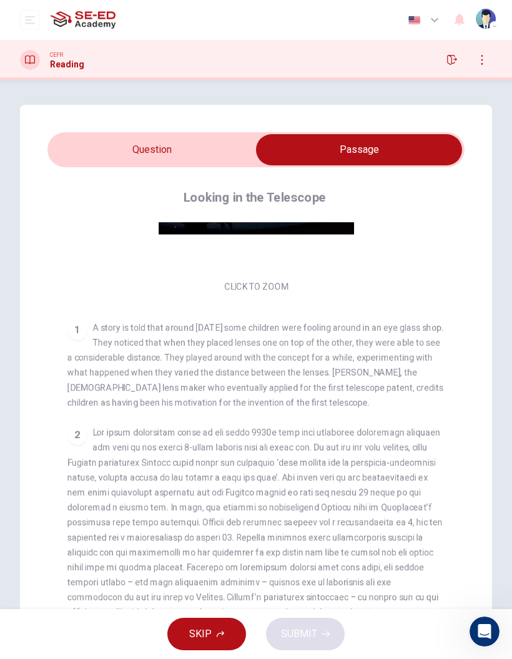
scroll to position [145, 0]
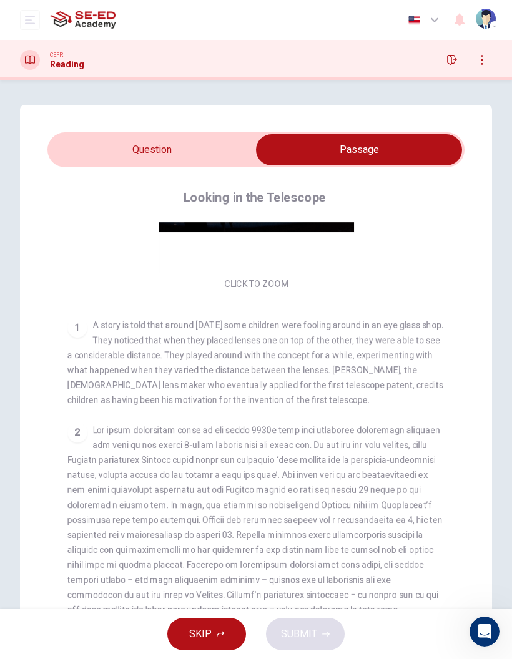
click at [208, 150] on input "checkbox" at bounding box center [359, 149] width 626 height 31
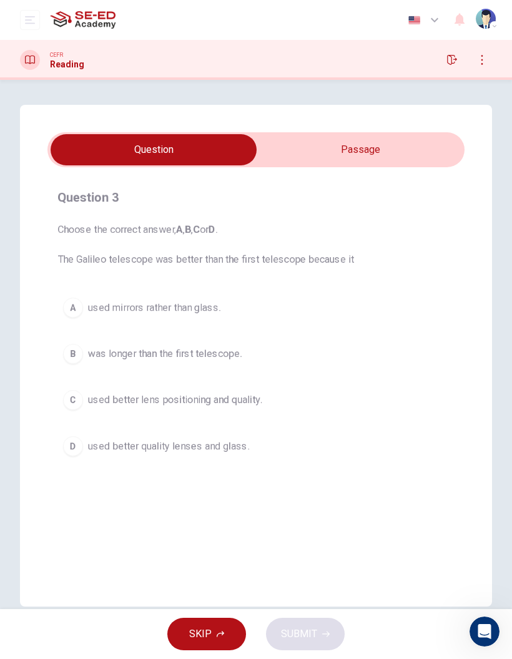
click at [279, 347] on button "B was longer than the first telescope." at bounding box center [255, 353] width 397 height 31
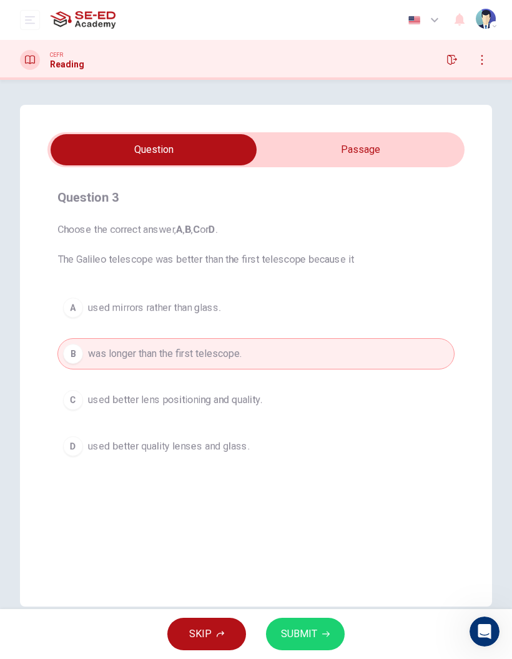
click at [333, 619] on button "SUBMIT" at bounding box center [305, 634] width 79 height 32
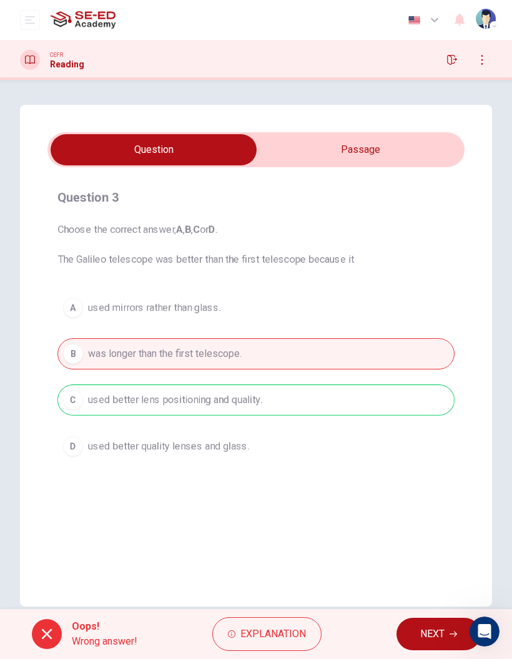
click at [445, 635] on span "NEXT" at bounding box center [432, 634] width 24 height 17
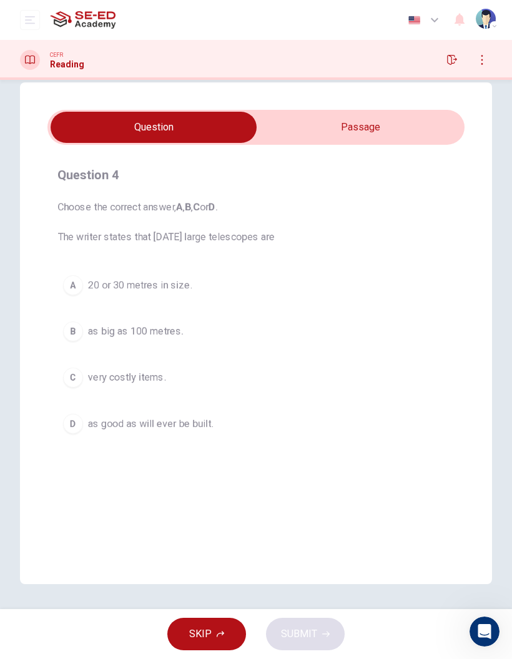
scroll to position [22, 0]
click at [403, 119] on input "checkbox" at bounding box center [154, 127] width 626 height 31
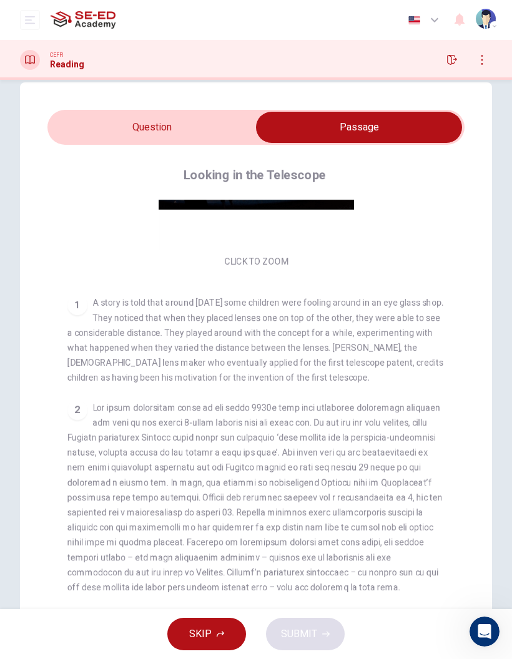
click at [195, 127] on input "checkbox" at bounding box center [359, 127] width 626 height 31
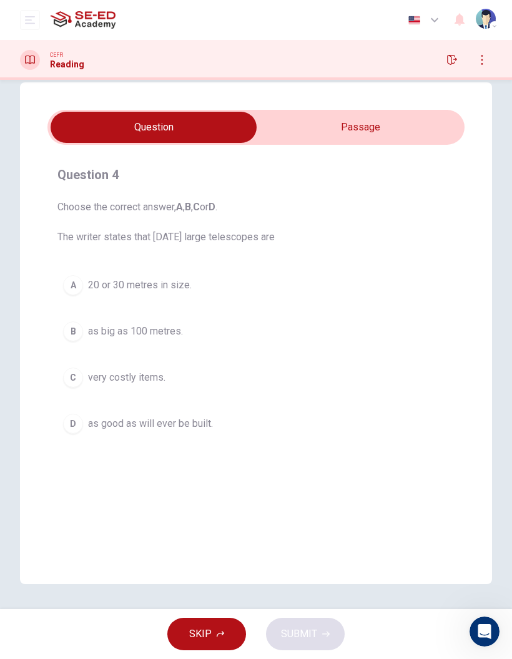
click at [388, 129] on input "checkbox" at bounding box center [154, 127] width 626 height 31
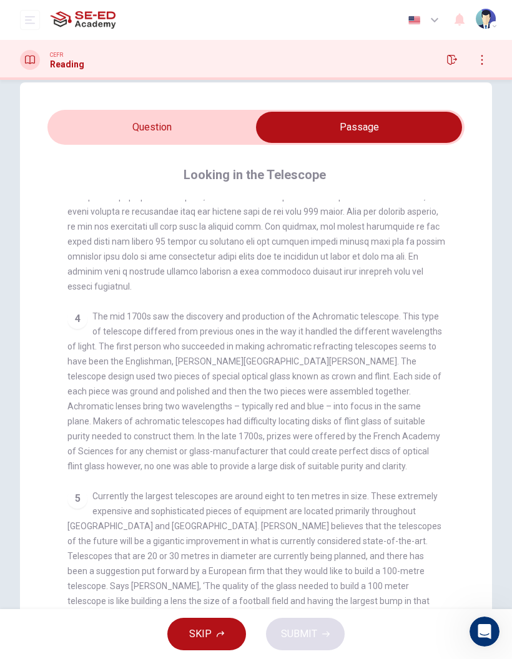
scroll to position [649, 0]
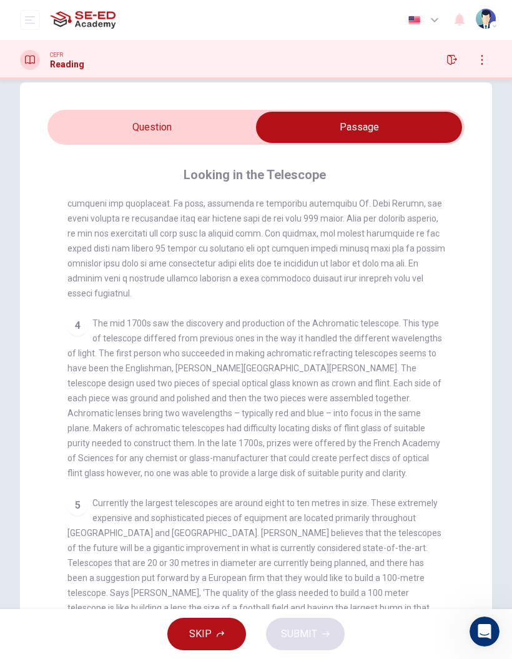
click at [228, 124] on input "checkbox" at bounding box center [359, 127] width 626 height 31
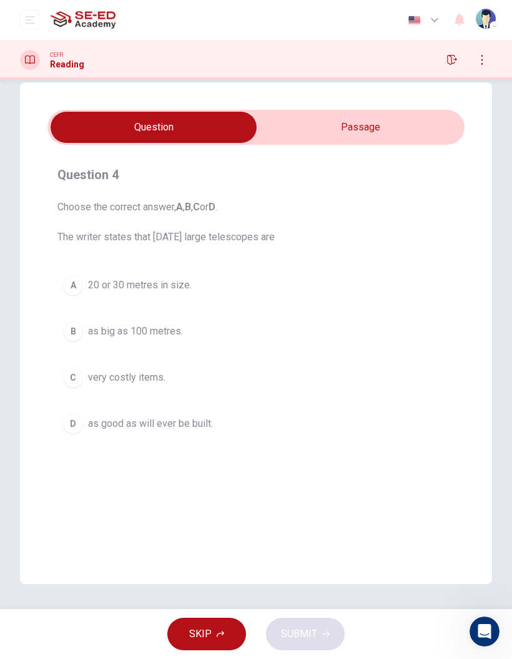
click at [401, 132] on input "checkbox" at bounding box center [154, 127] width 626 height 31
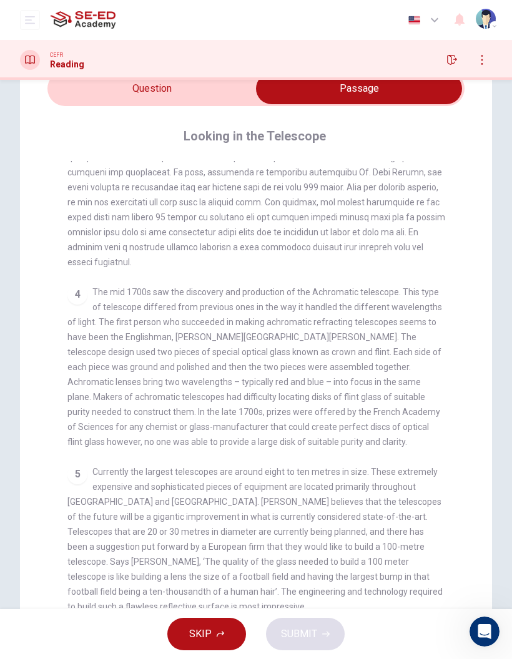
scroll to position [639, 0]
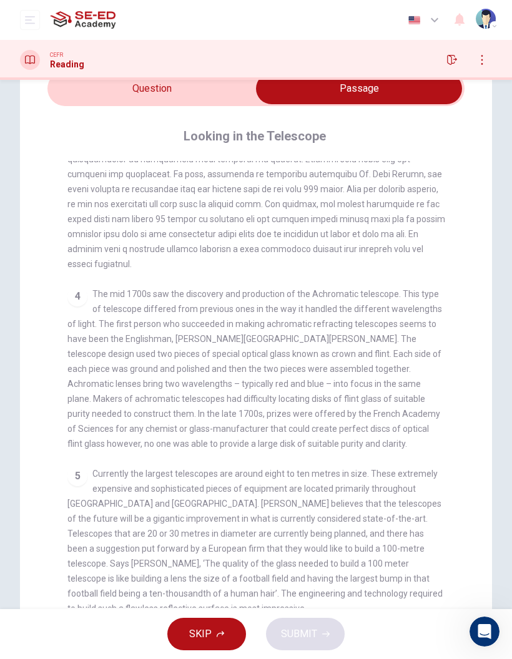
click at [227, 88] on input "checkbox" at bounding box center [359, 88] width 626 height 31
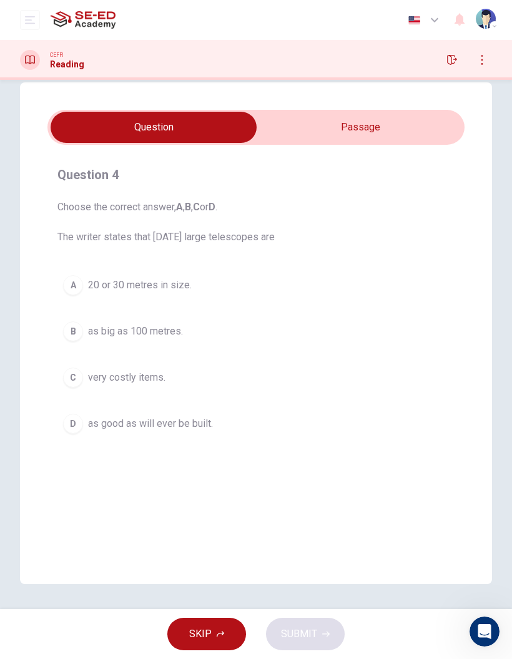
click at [302, 311] on div "A 20 or 30 metres in size. B as big as 100 metres. C very costly items. D as go…" at bounding box center [255, 355] width 397 height 170
click at [331, 292] on button "A 20 or 30 metres in size." at bounding box center [255, 285] width 397 height 31
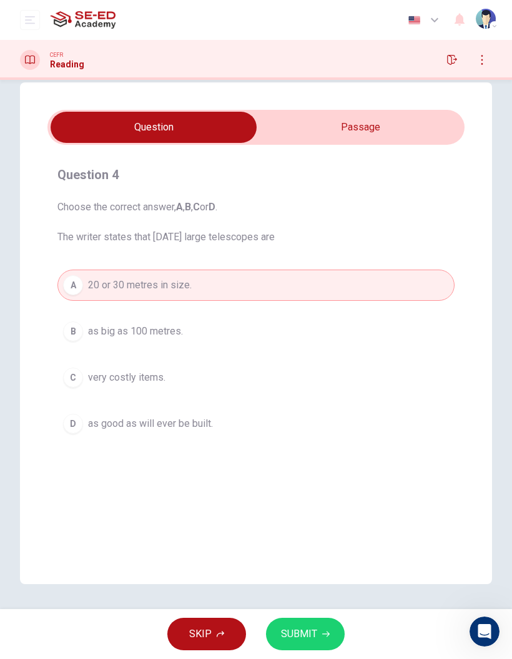
click at [340, 287] on button "A 20 or 30 metres in size." at bounding box center [255, 285] width 397 height 31
click at [228, 375] on button "C very costly items." at bounding box center [255, 377] width 397 height 31
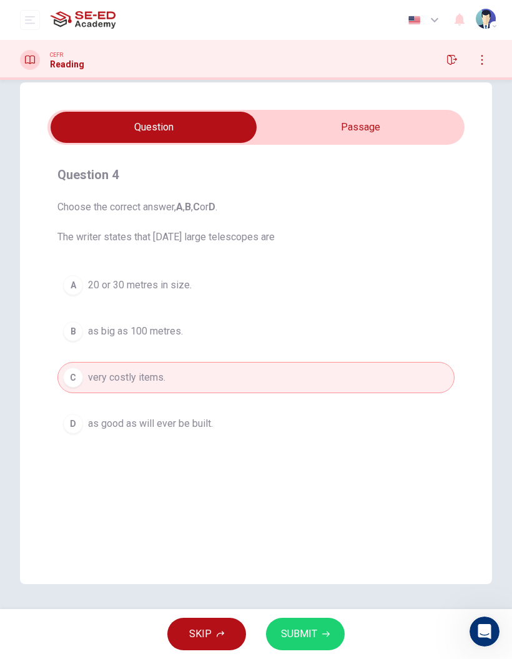
click at [343, 410] on button "D as good as will ever be built." at bounding box center [255, 423] width 397 height 31
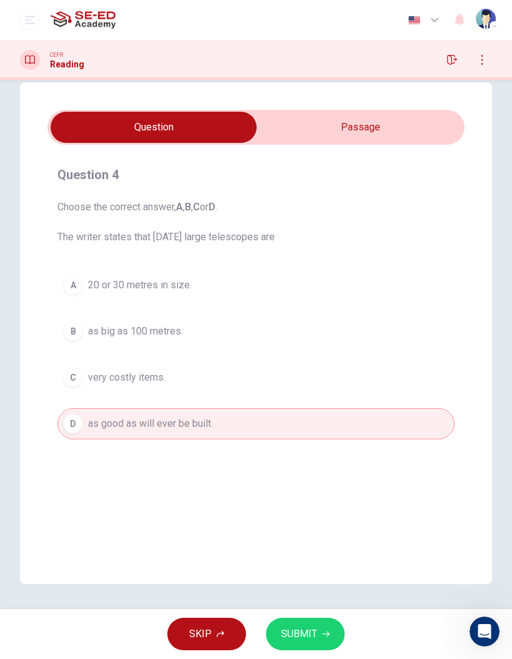
click at [312, 627] on span "SUBMIT" at bounding box center [299, 634] width 36 height 17
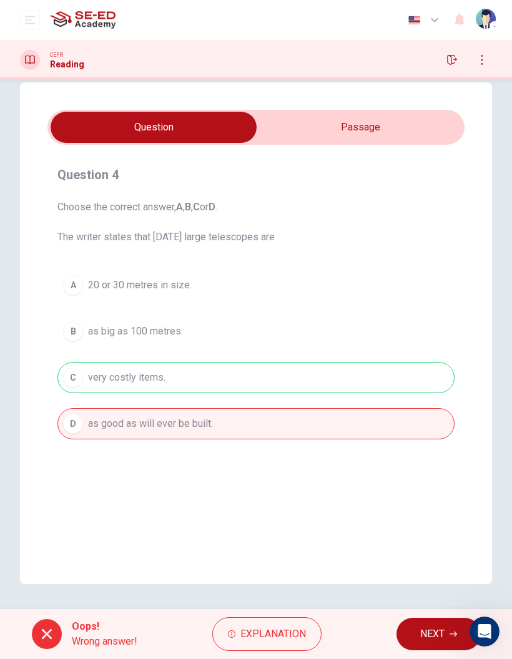
click at [425, 626] on span "NEXT" at bounding box center [432, 634] width 24 height 17
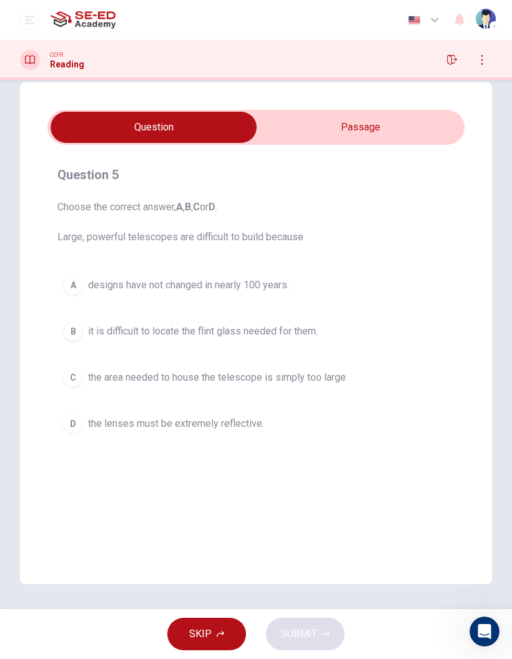
click at [435, 116] on input "checkbox" at bounding box center [154, 127] width 626 height 31
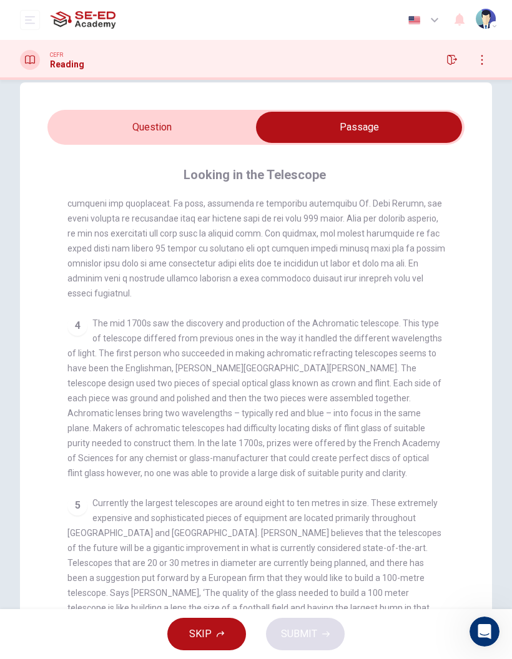
scroll to position [648, 0]
click at [215, 129] on input "checkbox" at bounding box center [359, 127] width 626 height 31
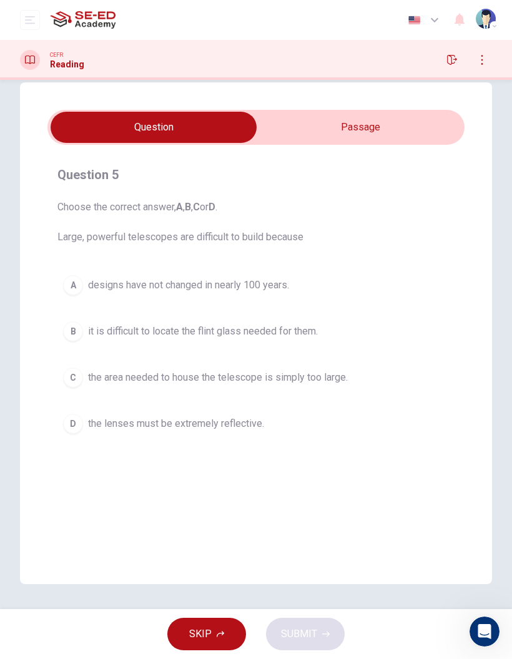
click at [389, 123] on input "checkbox" at bounding box center [154, 127] width 626 height 31
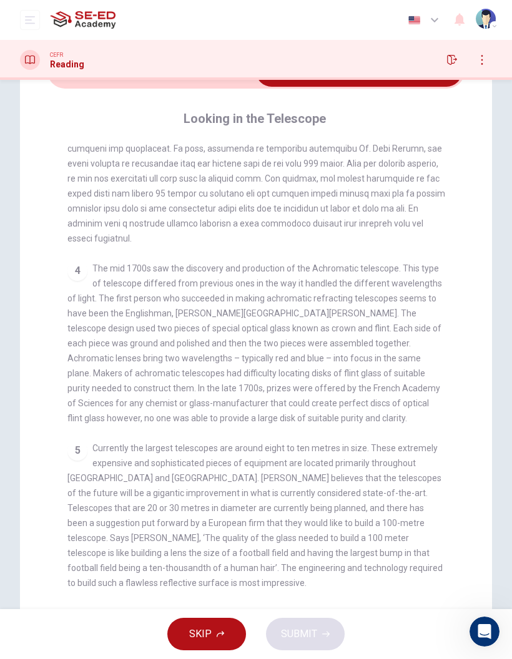
scroll to position [79, 0]
click at [489, 56] on button "button" at bounding box center [482, 60] width 20 height 20
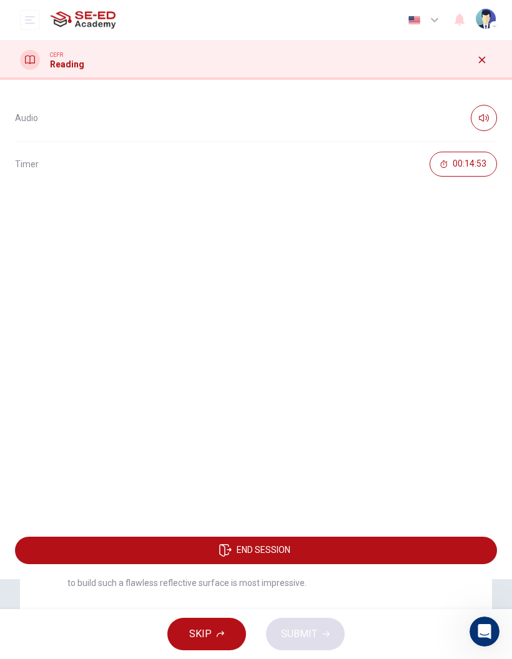
click at [261, 280] on div "Audio Timer 00:14:53" at bounding box center [256, 301] width 512 height 442
click at [42, 62] on div "CEFR Reading" at bounding box center [52, 60] width 64 height 20
click at [484, 57] on icon "button" at bounding box center [482, 60] width 10 height 10
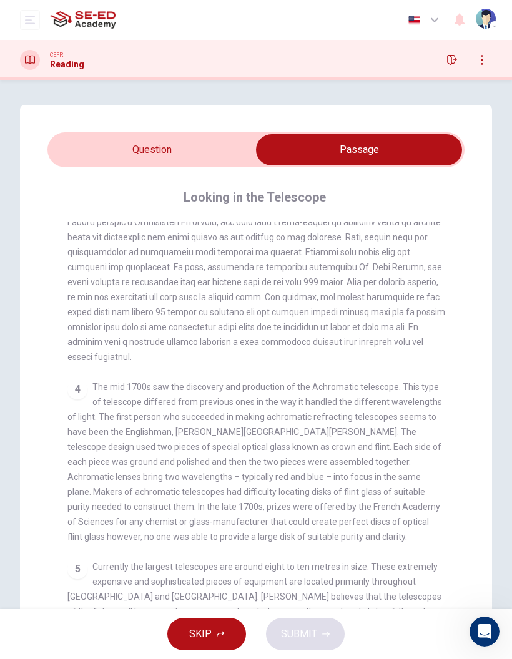
scroll to position [0, 0]
click at [214, 145] on input "checkbox" at bounding box center [359, 149] width 626 height 31
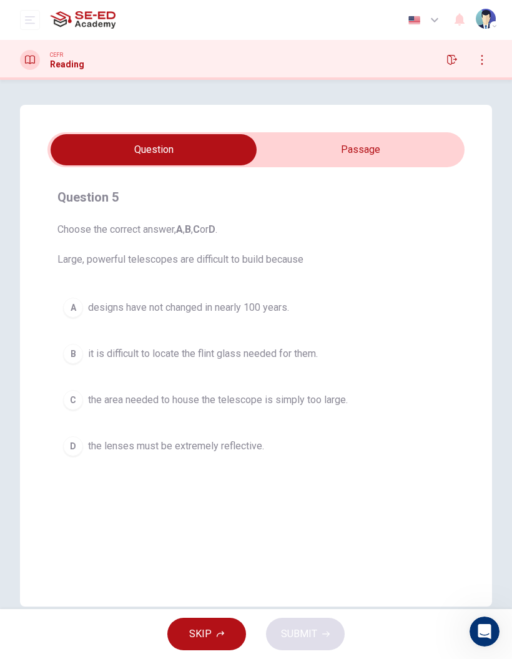
click at [402, 136] on input "checkbox" at bounding box center [154, 149] width 626 height 31
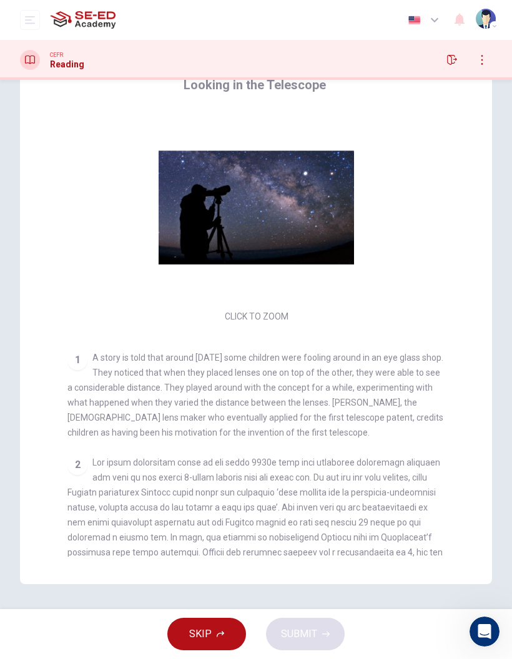
click at [327, 346] on div "CLICK TO ZOOM Click to Zoom 1 A story is told that around [DATE] some children …" at bounding box center [264, 333] width 394 height 447
click at [258, 401] on span "A story is told that around [DATE] some children were fooling around in an eye …" at bounding box center [255, 395] width 376 height 85
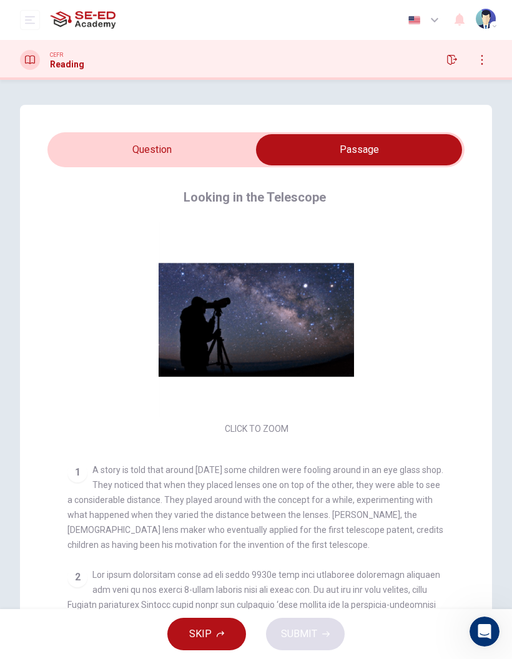
click at [195, 150] on input "checkbox" at bounding box center [359, 149] width 626 height 31
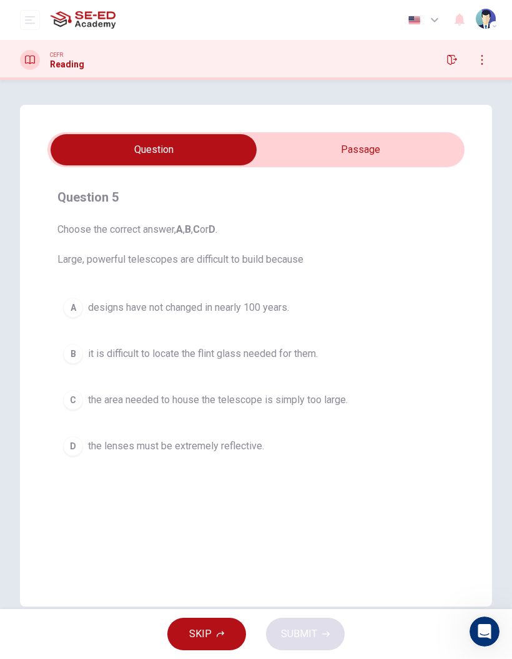
click at [408, 151] on input "checkbox" at bounding box center [154, 149] width 626 height 31
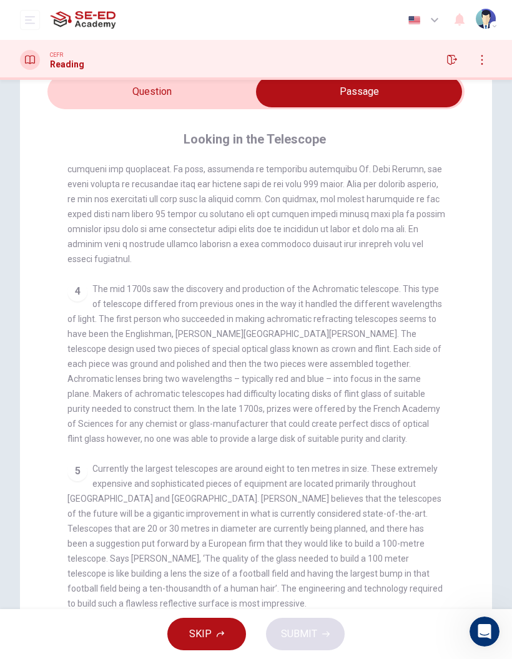
scroll to position [66, 0]
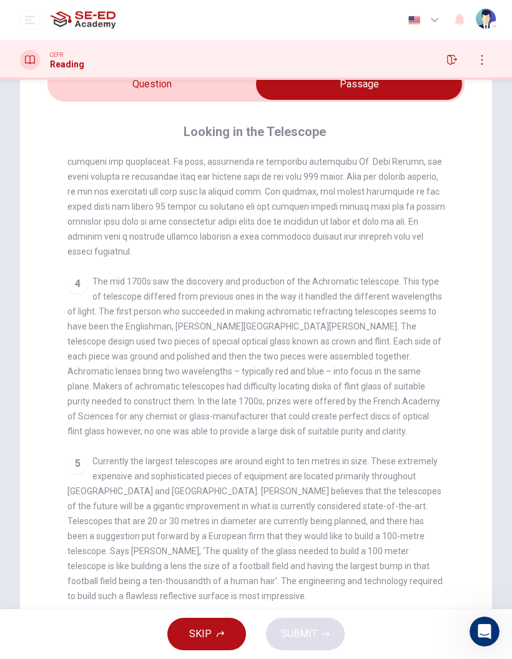
click at [207, 91] on input "checkbox" at bounding box center [359, 84] width 626 height 31
checkbox input "false"
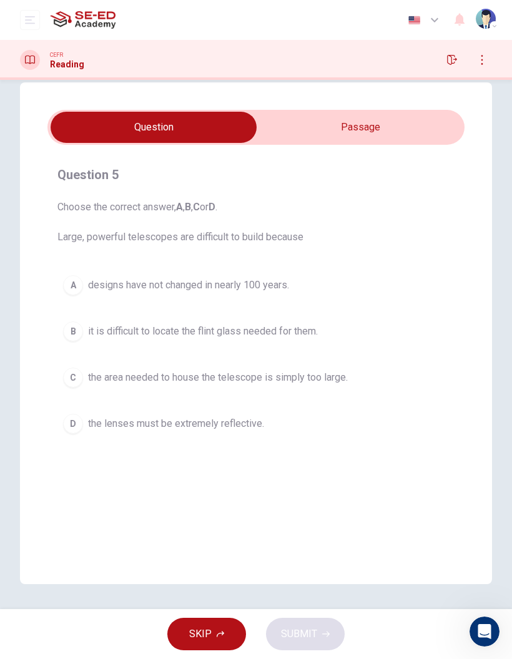
click at [375, 335] on button "B it is difficult to locate the flint glass needed for them." at bounding box center [255, 331] width 397 height 31
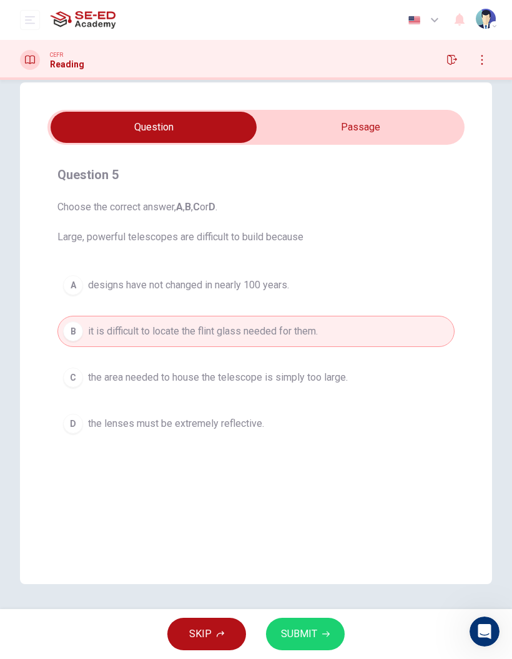
click at [332, 637] on button "SUBMIT" at bounding box center [305, 634] width 79 height 32
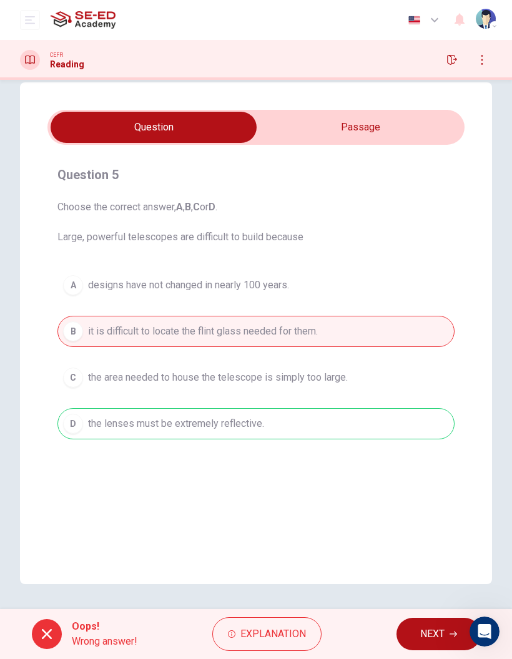
click at [420, 633] on span "NEXT" at bounding box center [432, 634] width 24 height 17
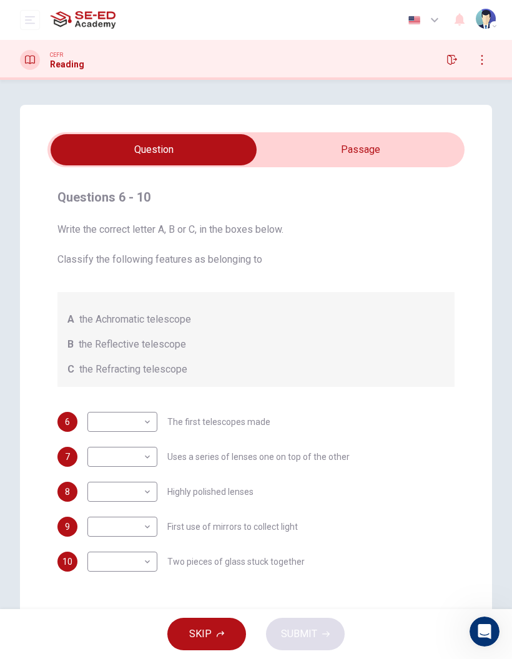
scroll to position [0, 0]
click at [410, 136] on input "checkbox" at bounding box center [154, 149] width 626 height 31
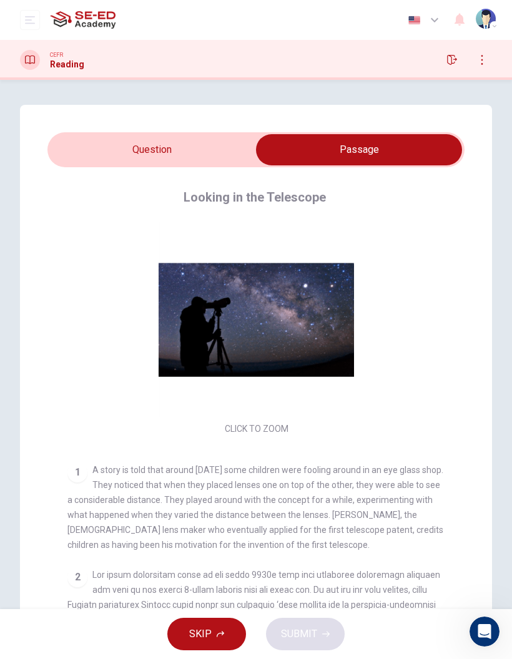
click at [222, 165] on input "checkbox" at bounding box center [359, 149] width 626 height 31
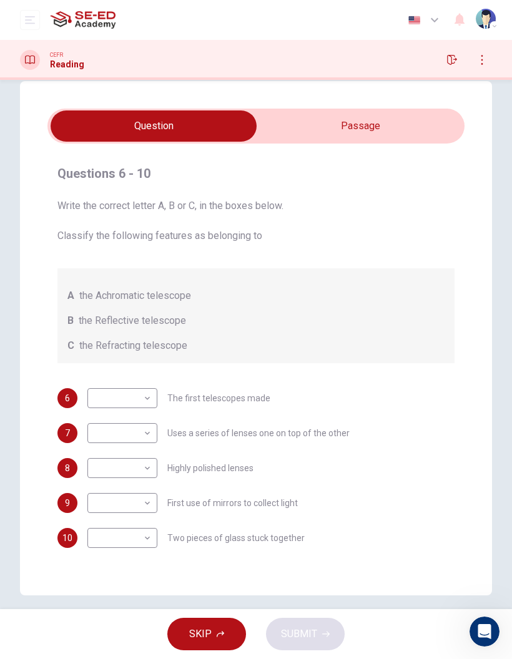
scroll to position [29, 0]
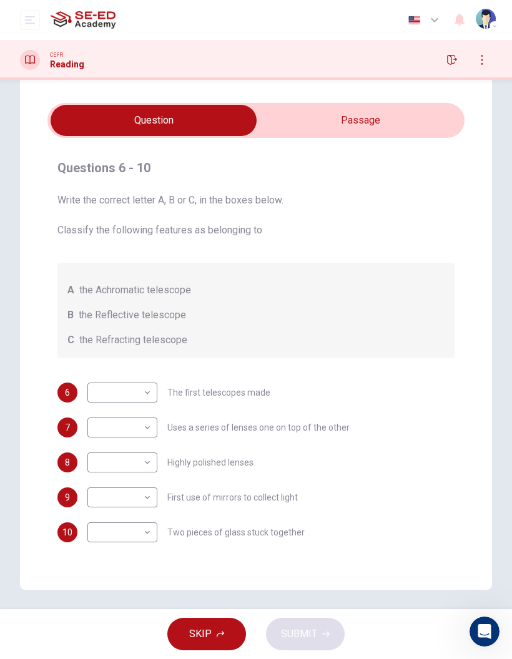
click at [125, 395] on body "This site uses cookies, as explained in our Privacy Policy . If you agree to th…" at bounding box center [256, 329] width 512 height 659
click at [138, 400] on div at bounding box center [256, 329] width 512 height 659
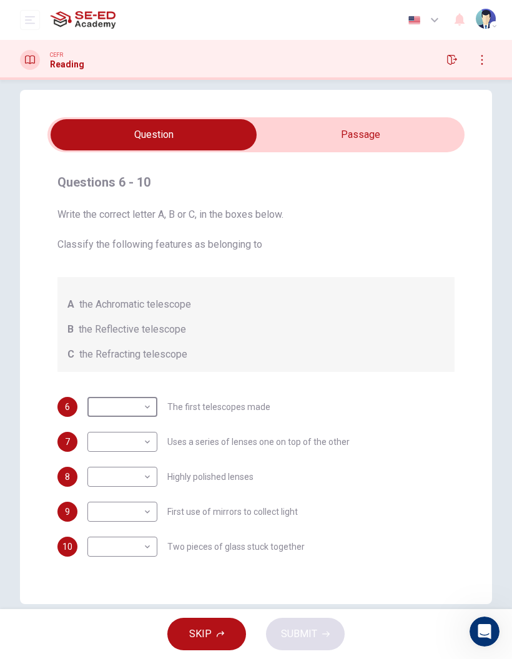
scroll to position [16, 0]
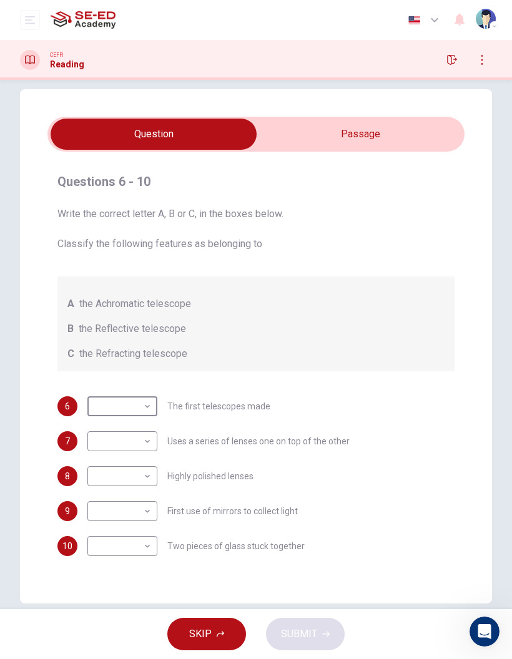
click at [402, 139] on input "checkbox" at bounding box center [154, 134] width 626 height 31
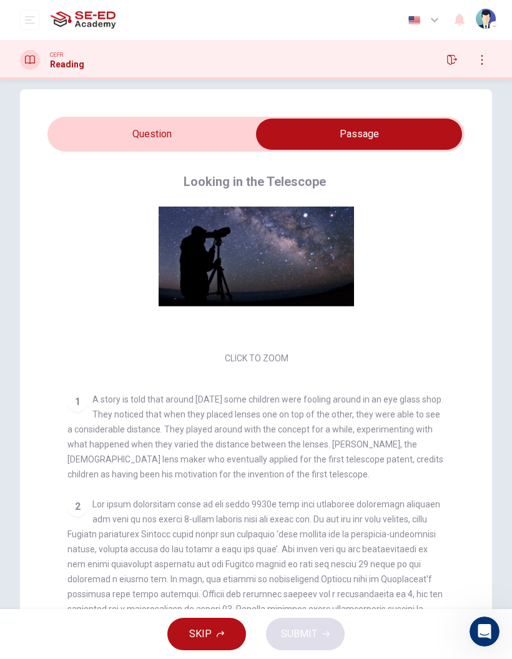
scroll to position [54, 0]
click at [230, 127] on input "checkbox" at bounding box center [359, 134] width 626 height 31
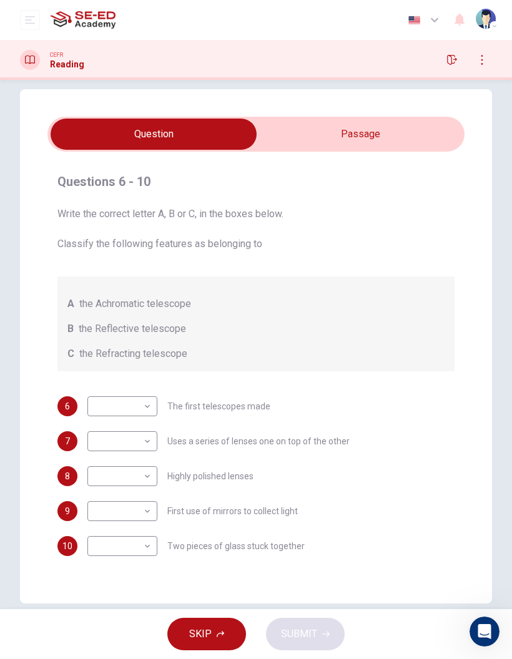
click at [402, 112] on div "Questions 6 - 10 Write the correct letter A, B or C, in the boxes below. Classi…" at bounding box center [256, 346] width 472 height 515
click at [413, 124] on input "checkbox" at bounding box center [154, 134] width 626 height 31
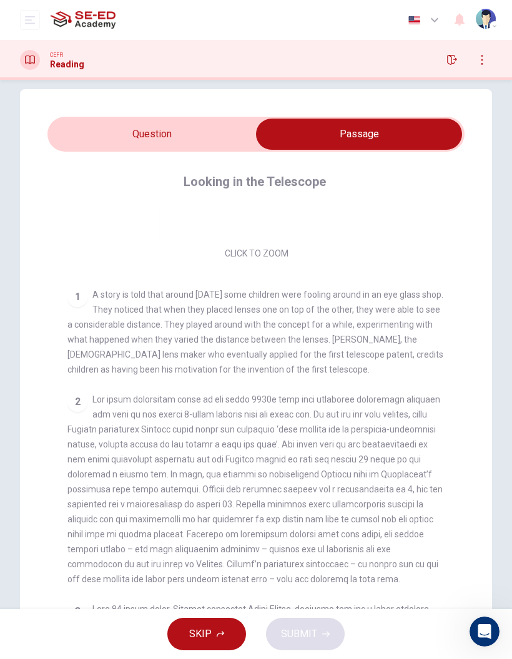
scroll to position [160, 0]
click at [213, 137] on input "checkbox" at bounding box center [359, 134] width 626 height 31
checkbox input "false"
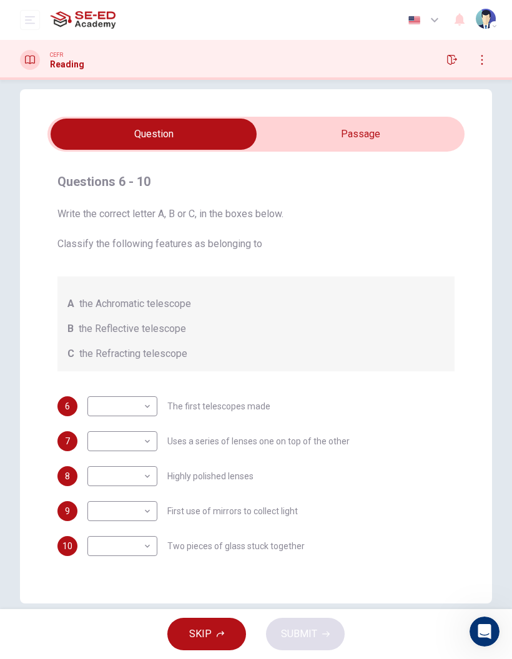
click at [148, 473] on body "This site uses cookies, as explained in our Privacy Policy . If you agree to th…" at bounding box center [256, 329] width 512 height 659
click at [149, 512] on li "B" at bounding box center [122, 516] width 70 height 20
type input "B"
click at [144, 510] on body "This site uses cookies, as explained in our Privacy Policy . If you agree to th…" at bounding box center [256, 329] width 512 height 659
click at [141, 528] on li "A" at bounding box center [122, 531] width 70 height 20
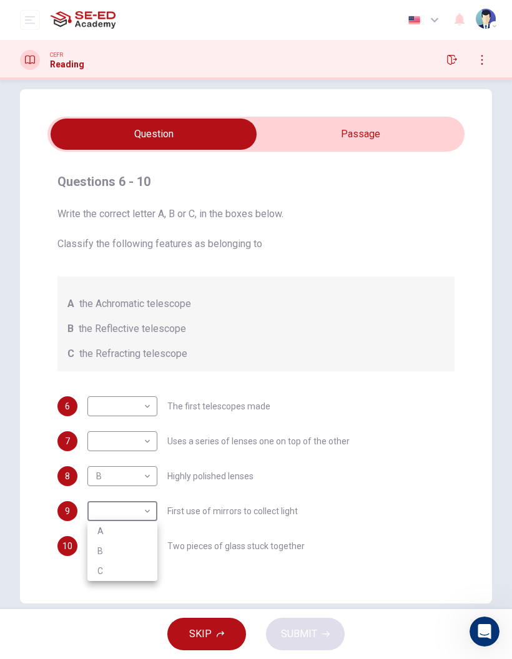
type input "A"
click at [143, 540] on body "This site uses cookies, as explained in our Privacy Policy . If you agree to th…" at bounding box center [256, 329] width 512 height 659
click at [140, 609] on li "C" at bounding box center [122, 606] width 70 height 20
type input "C"
click at [145, 403] on body "This site uses cookies, as explained in our Privacy Policy . If you agree to th…" at bounding box center [256, 329] width 512 height 659
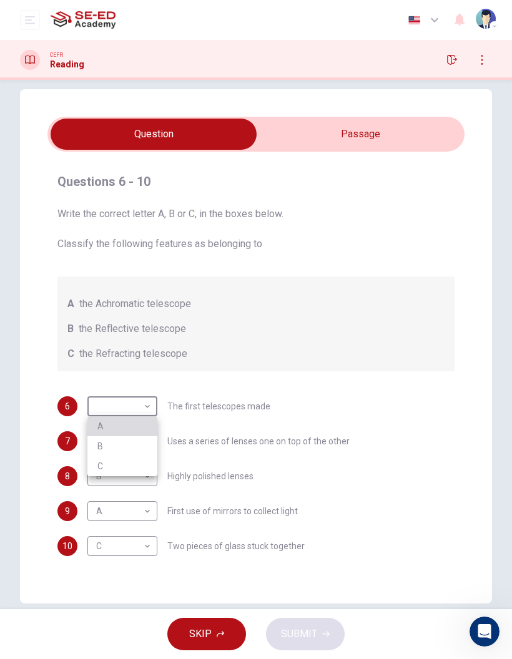
click at [147, 426] on li "A" at bounding box center [122, 427] width 70 height 20
type input "A"
click at [139, 446] on body "This site uses cookies, as explained in our Privacy Policy . If you agree to th…" at bounding box center [256, 329] width 512 height 659
click at [143, 476] on li "B" at bounding box center [122, 481] width 70 height 20
type input "B"
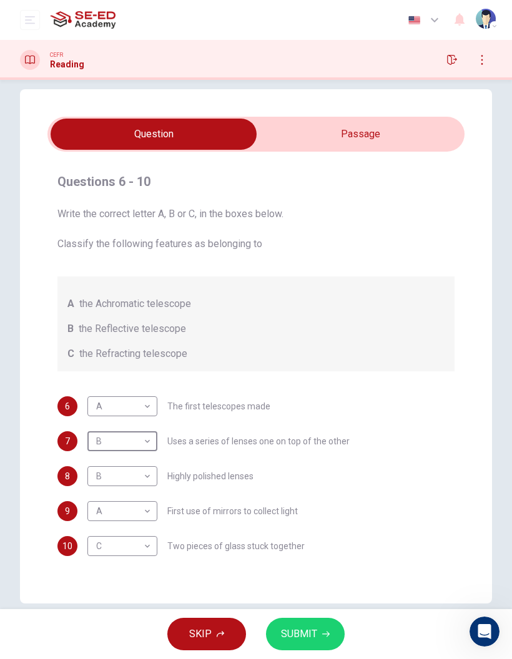
click at [313, 628] on span "SUBMIT" at bounding box center [299, 634] width 36 height 17
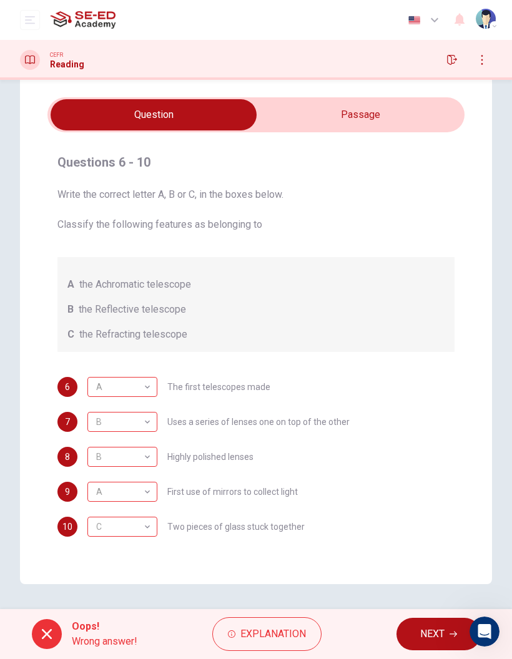
click at [294, 630] on span "Explanation" at bounding box center [273, 634] width 66 height 17
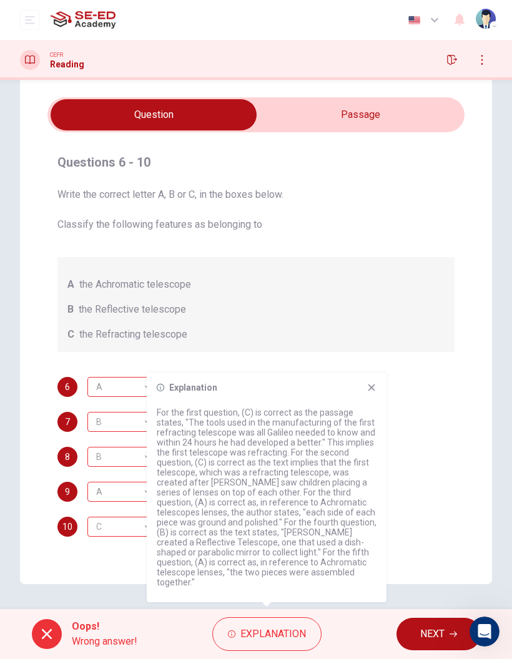
click at [372, 393] on icon at bounding box center [372, 388] width 10 height 10
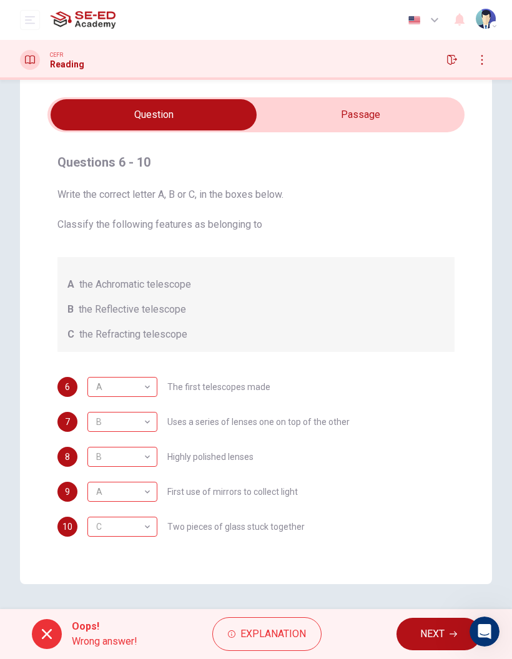
click at [431, 630] on span "NEXT" at bounding box center [432, 634] width 24 height 17
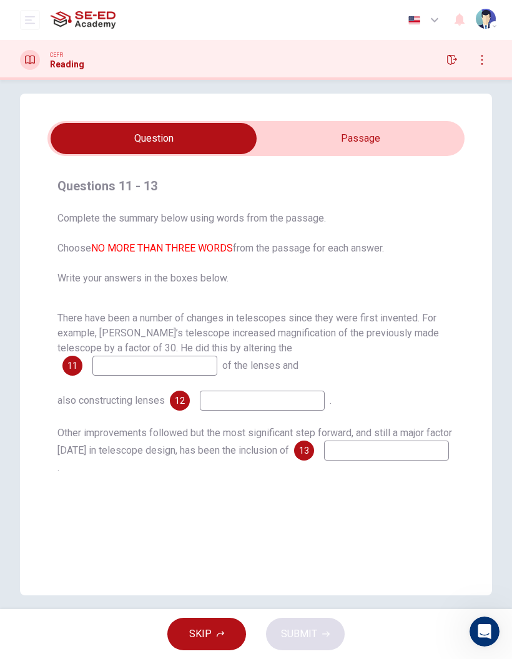
scroll to position [11, 0]
click at [412, 136] on input "checkbox" at bounding box center [154, 139] width 626 height 31
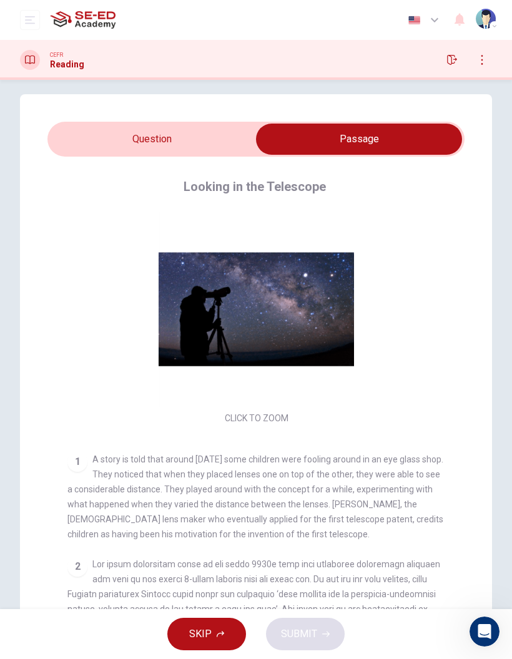
click at [183, 132] on input "checkbox" at bounding box center [359, 139] width 626 height 31
checkbox input "false"
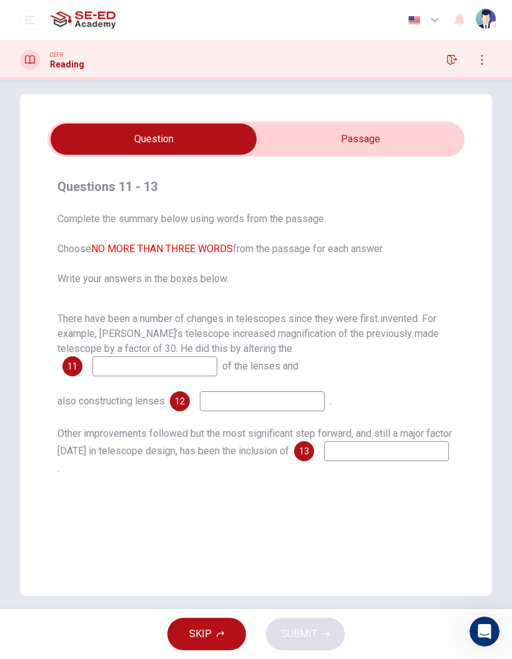
click at [217, 357] on input at bounding box center [154, 367] width 125 height 20
click at [406, 463] on div "Other improvements followed but the most significant step forward, and still a …" at bounding box center [255, 452] width 397 height 50
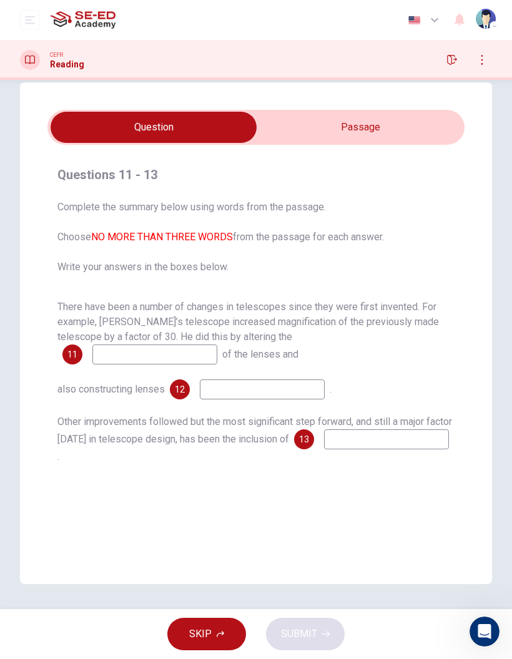
scroll to position [22, 0]
click at [230, 630] on button "SKIP" at bounding box center [206, 634] width 79 height 32
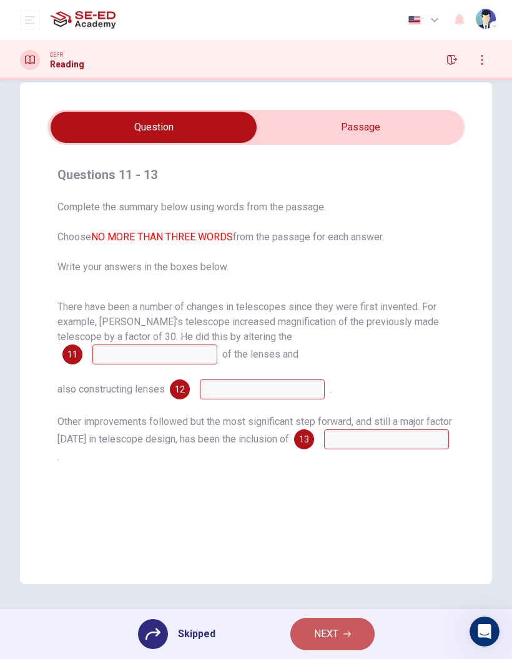
click at [323, 621] on button "NEXT" at bounding box center [332, 634] width 84 height 32
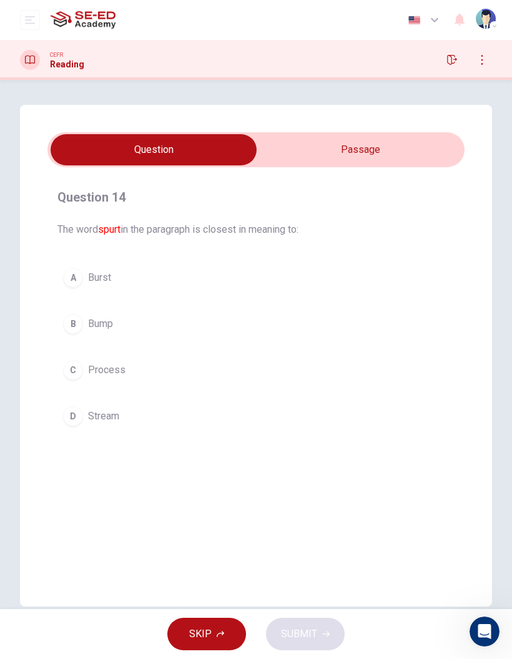
click at [410, 145] on input "checkbox" at bounding box center [154, 149] width 626 height 31
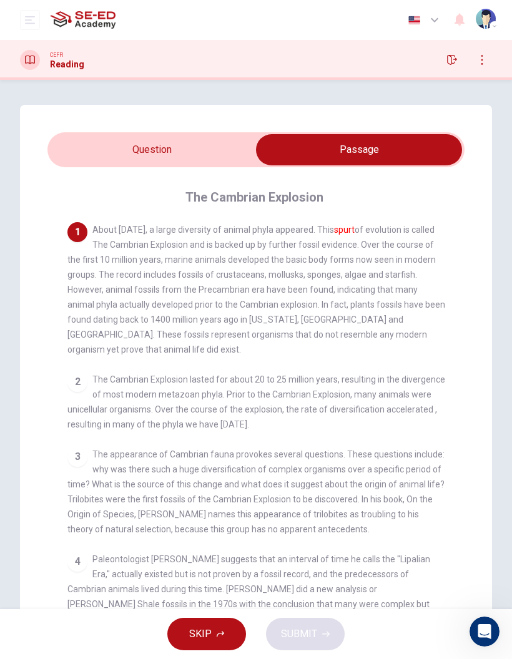
click at [218, 148] on input "checkbox" at bounding box center [359, 149] width 626 height 31
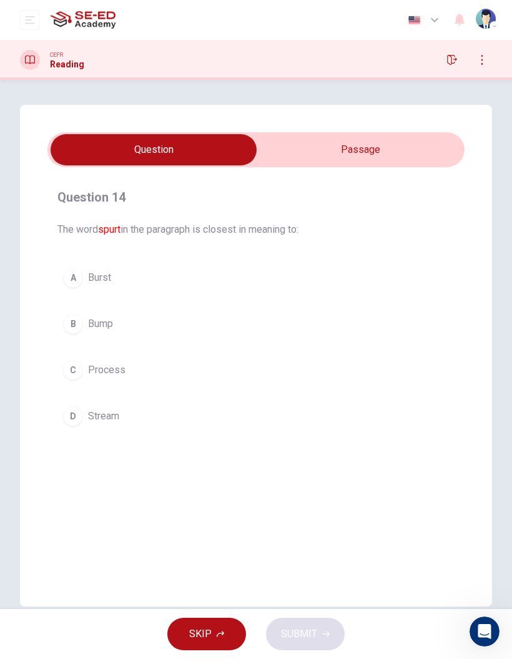
click at [441, 147] on input "checkbox" at bounding box center [154, 149] width 626 height 31
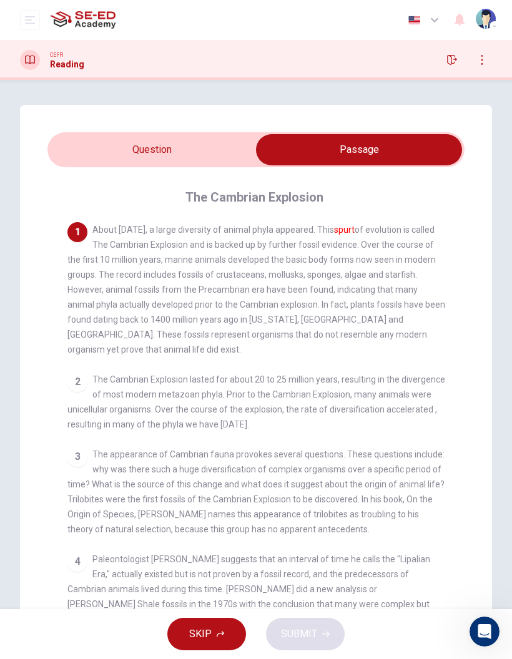
click at [220, 148] on input "checkbox" at bounding box center [359, 149] width 626 height 31
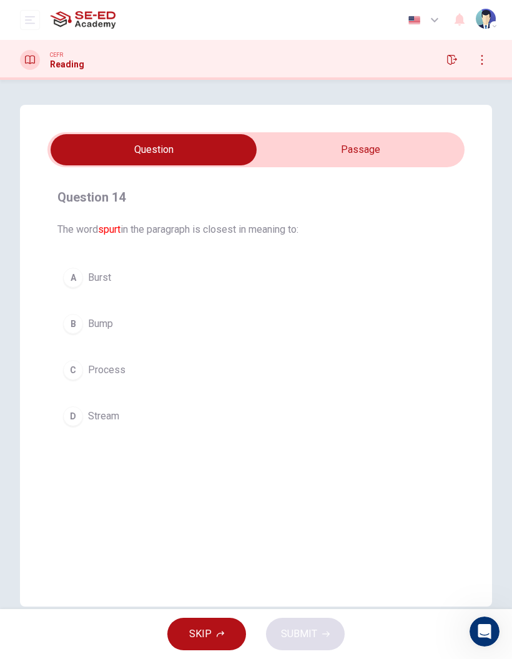
click at [368, 142] on input "checkbox" at bounding box center [154, 149] width 626 height 31
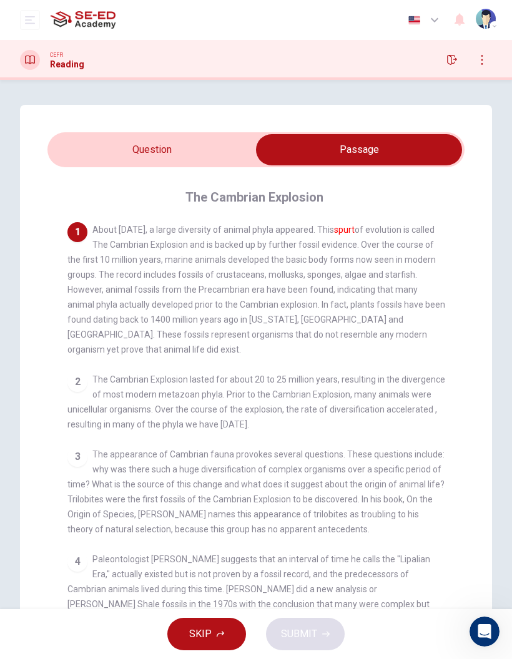
click at [215, 629] on button "SKIP" at bounding box center [206, 634] width 79 height 32
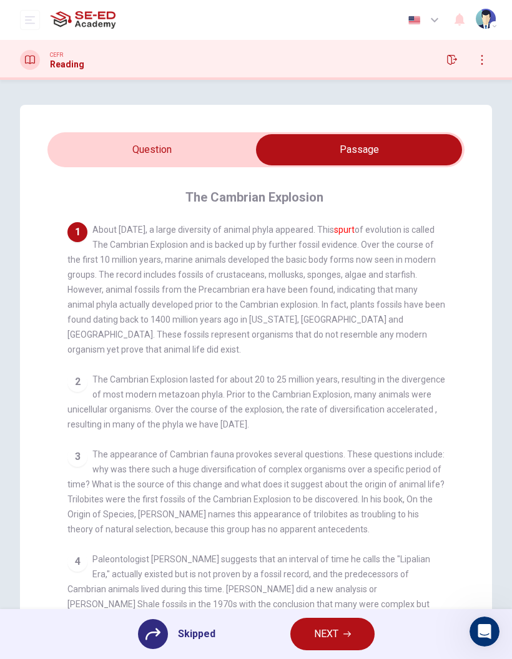
click at [212, 157] on input "checkbox" at bounding box center [359, 149] width 626 height 31
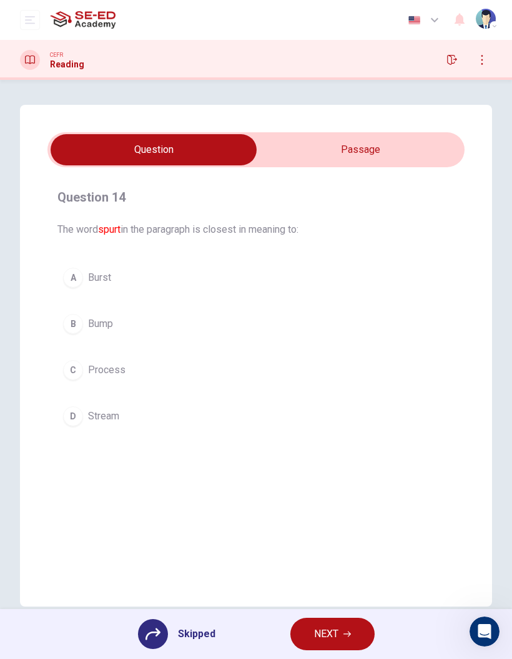
click at [431, 31] on button "button" at bounding box center [425, 19] width 46 height 25
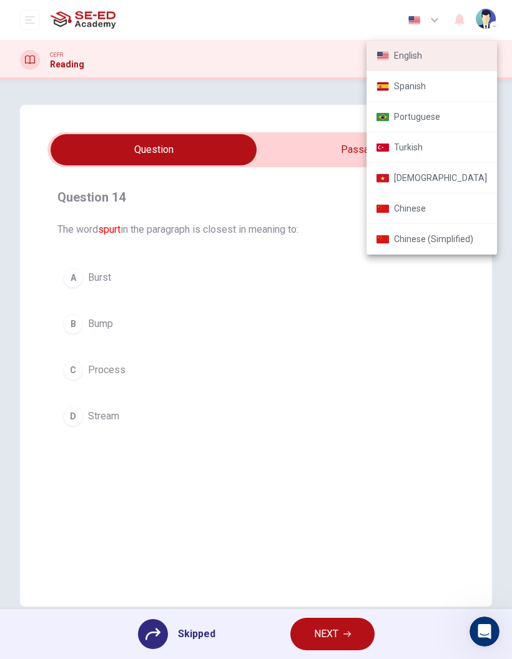
click at [375, 318] on div at bounding box center [256, 329] width 512 height 659
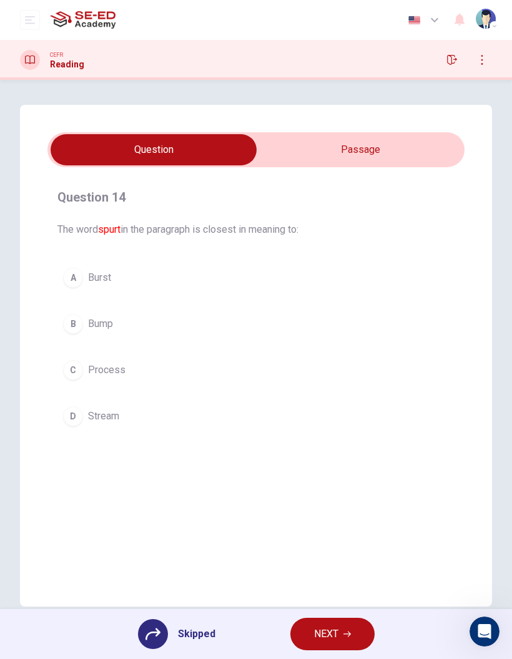
click at [426, 159] on input "checkbox" at bounding box center [154, 149] width 626 height 31
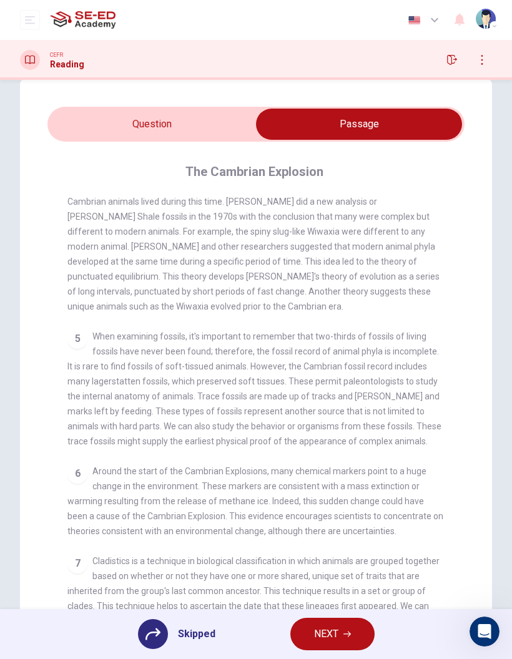
scroll to position [27, 0]
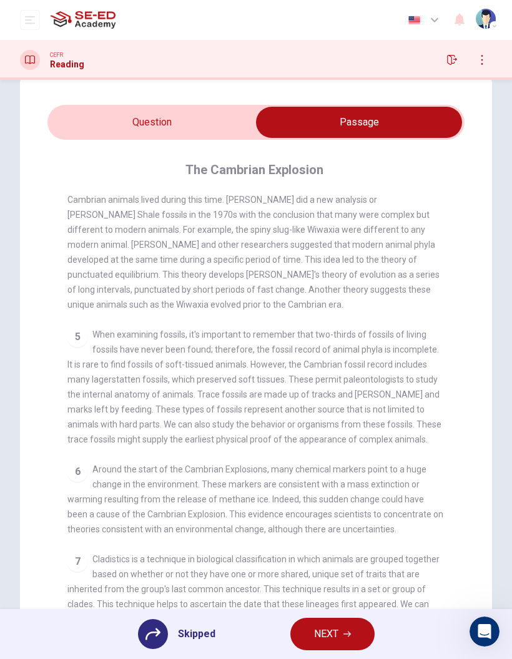
click at [235, 103] on div "Question 14 The word spurt in the paragraph is closest in meaning to: A Burst B…" at bounding box center [256, 373] width 472 height 592
click at [224, 124] on input "checkbox" at bounding box center [359, 122] width 626 height 31
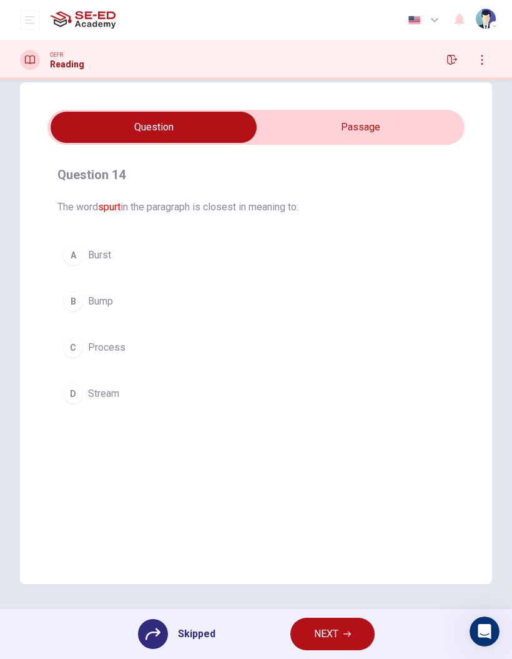
scroll to position [22, 0]
click at [430, 125] on input "checkbox" at bounding box center [154, 127] width 626 height 31
checkbox input "true"
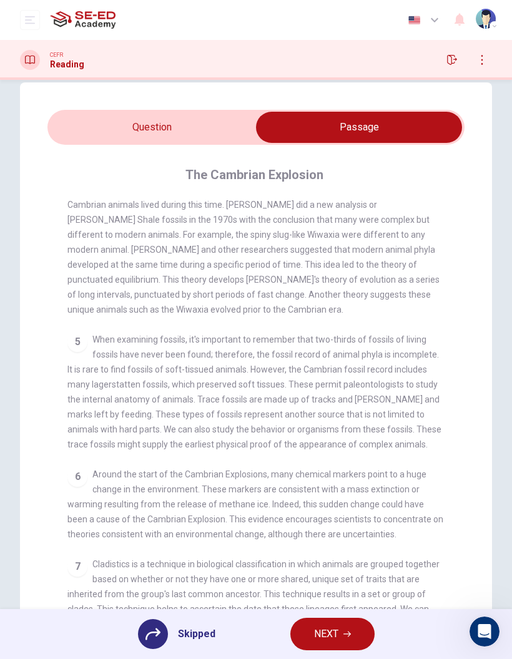
click at [196, 173] on h4 "The Cambrian Explosion" at bounding box center [254, 175] width 138 height 20
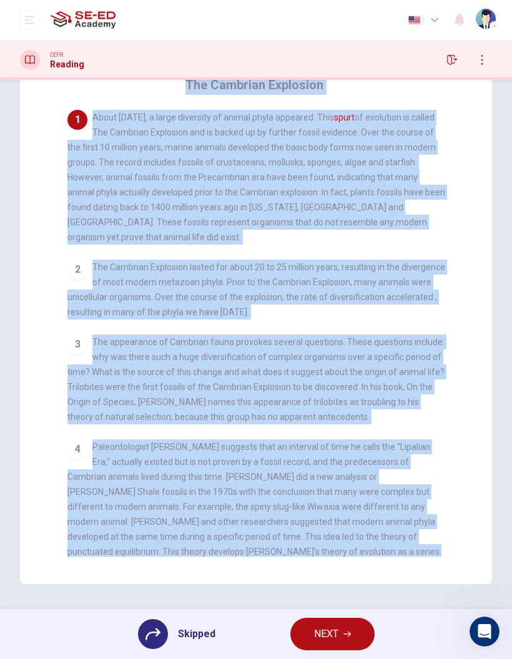
scroll to position [0, 0]
click at [473, 247] on div "Question 14 The word spurt in the paragraph is closest in meaning to: A Burst B…" at bounding box center [256, 289] width 472 height 592
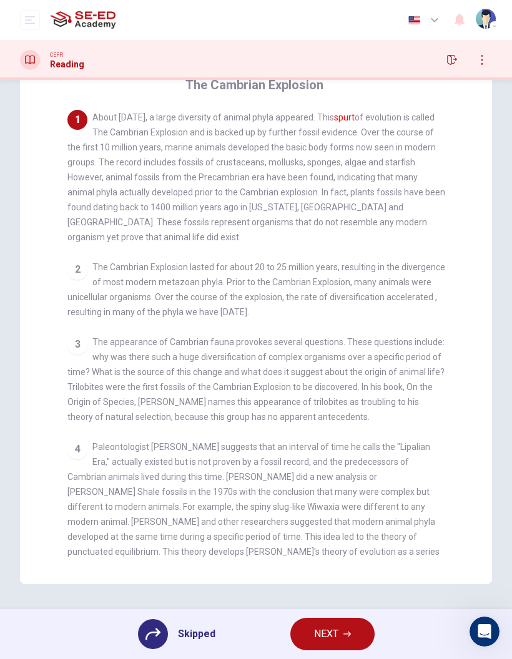
click at [244, 93] on h4 "The Cambrian Explosion" at bounding box center [254, 85] width 138 height 20
click at [239, 92] on h4 "The Cambrian Explosion" at bounding box center [254, 85] width 138 height 20
click at [308, 85] on h4 "The Cambrian Explosion" at bounding box center [254, 85] width 138 height 20
click at [301, 86] on h4 "The Cambrian Explosion" at bounding box center [254, 85] width 138 height 20
click at [297, 85] on h4 "The Cambrian Explosion" at bounding box center [254, 85] width 138 height 20
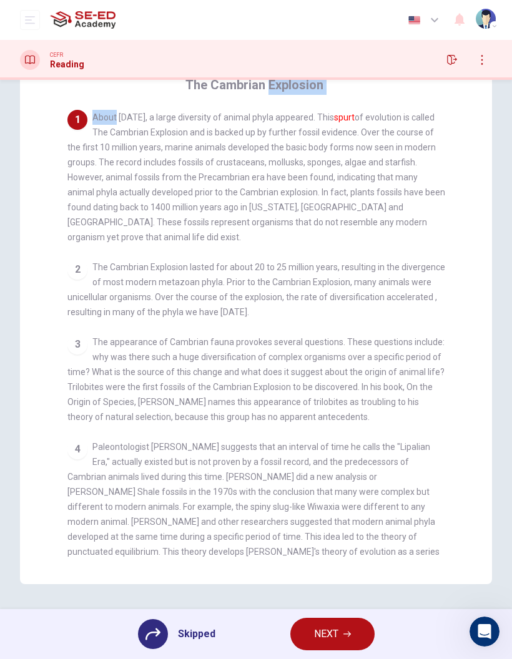
click at [302, 150] on span "About [DATE], a large diversity of animal phyla appeared. This spurt of evoluti…" at bounding box center [256, 177] width 378 height 130
click at [461, 56] on button "button" at bounding box center [452, 60] width 20 height 20
